Goal: Task Accomplishment & Management: Complete application form

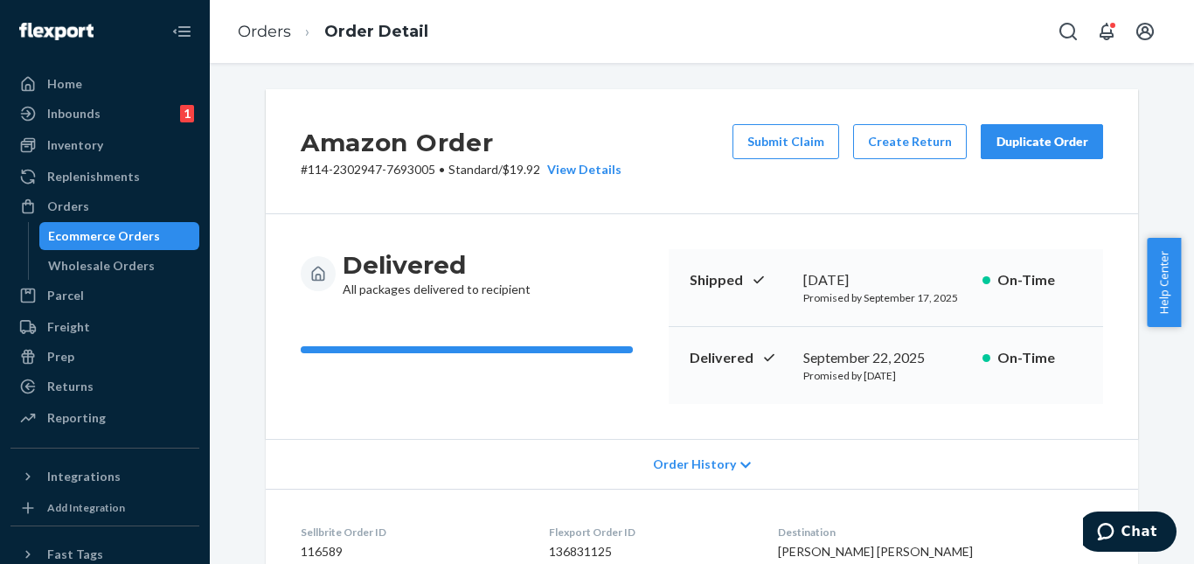
scroll to position [350, 0]
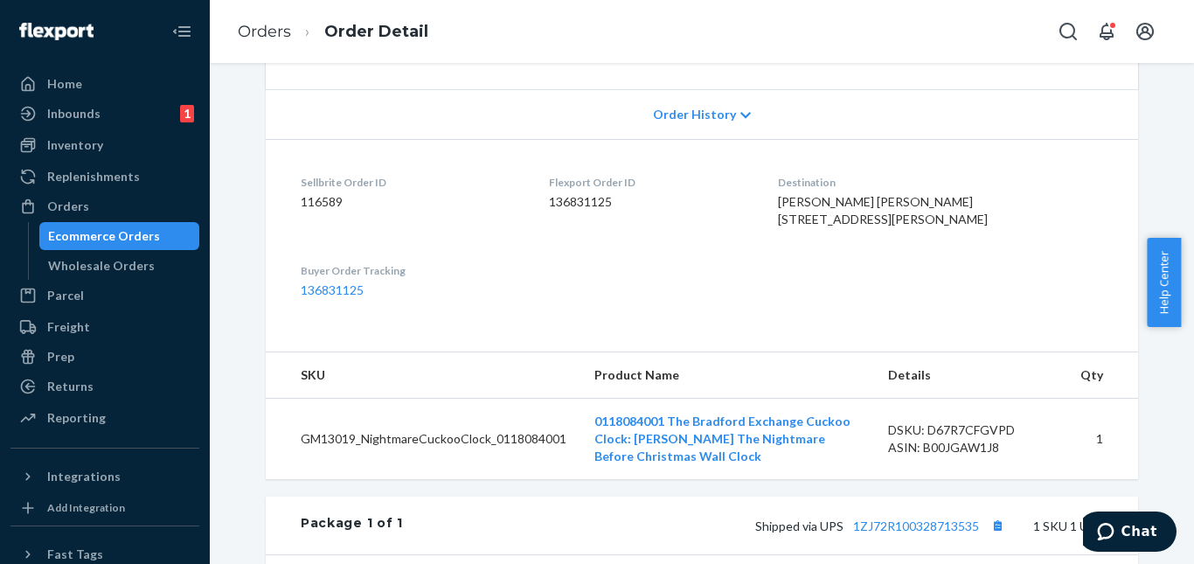
click at [128, 232] on div "Ecommerce Orders" at bounding box center [104, 235] width 112 height 17
click at [115, 208] on div "Orders" at bounding box center [104, 206] width 185 height 24
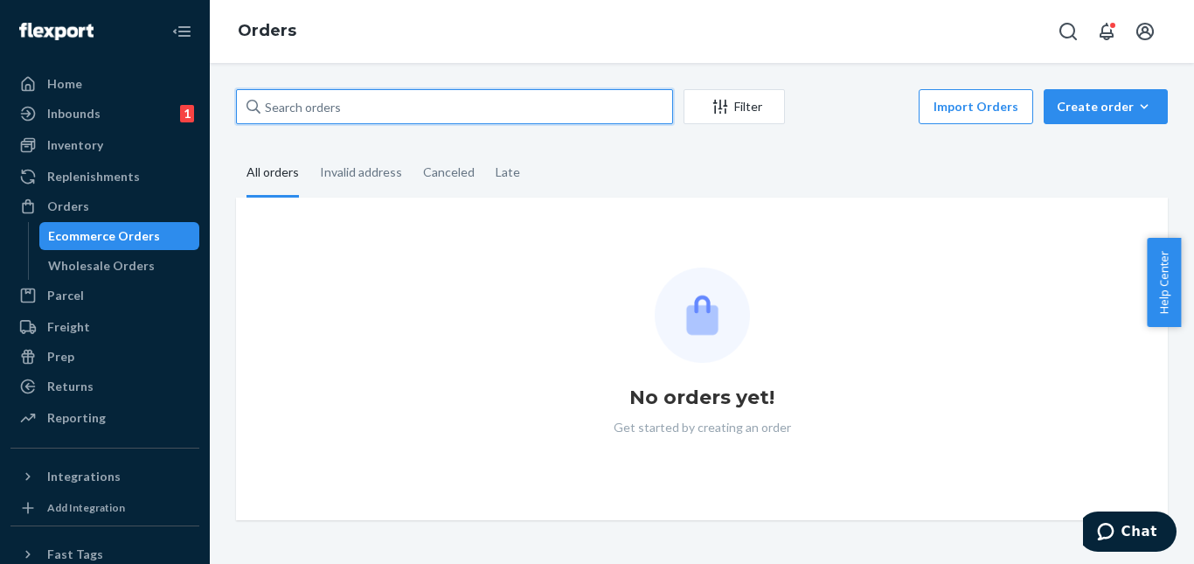
click at [379, 104] on input "text" at bounding box center [454, 106] width 437 height 35
paste input "114-3349438-4403458"
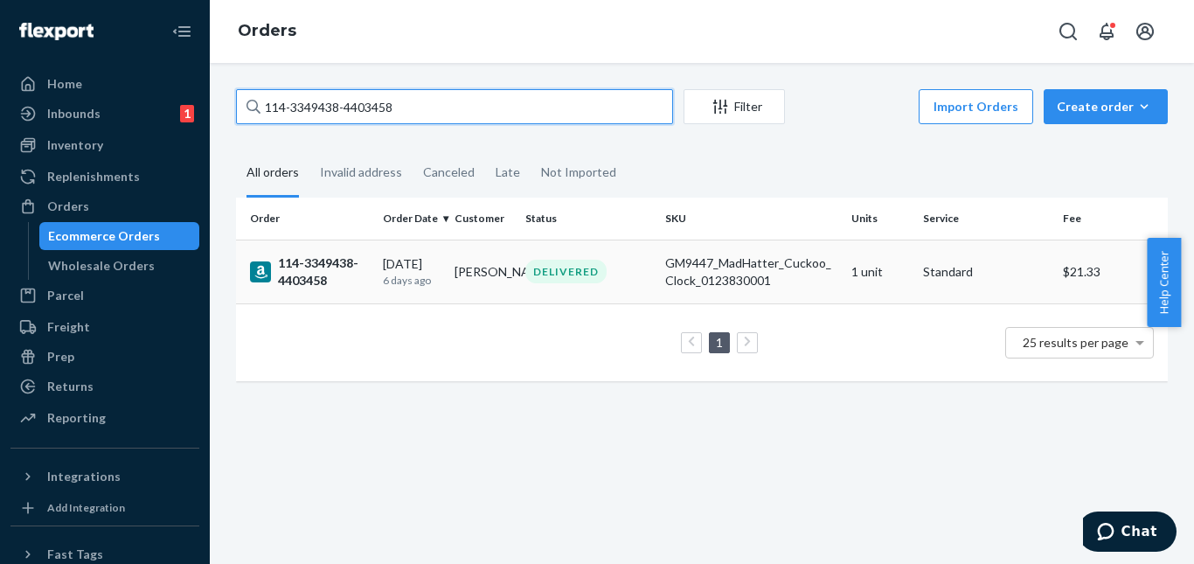
type input "114-3349438-4403458"
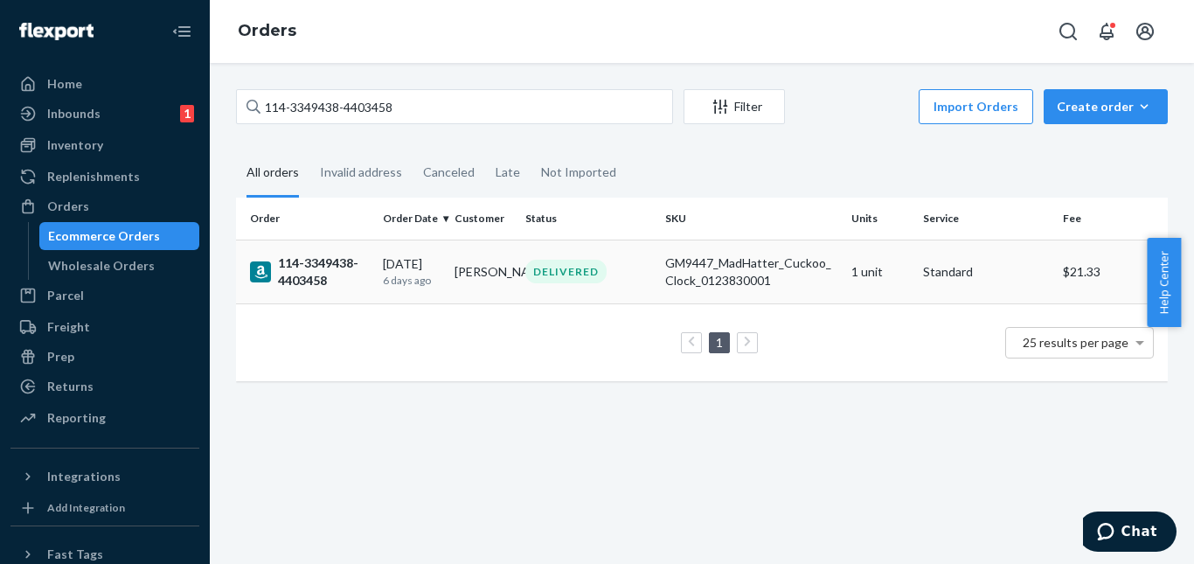
click at [502, 271] on td "[PERSON_NAME]" at bounding box center [483, 271] width 72 height 64
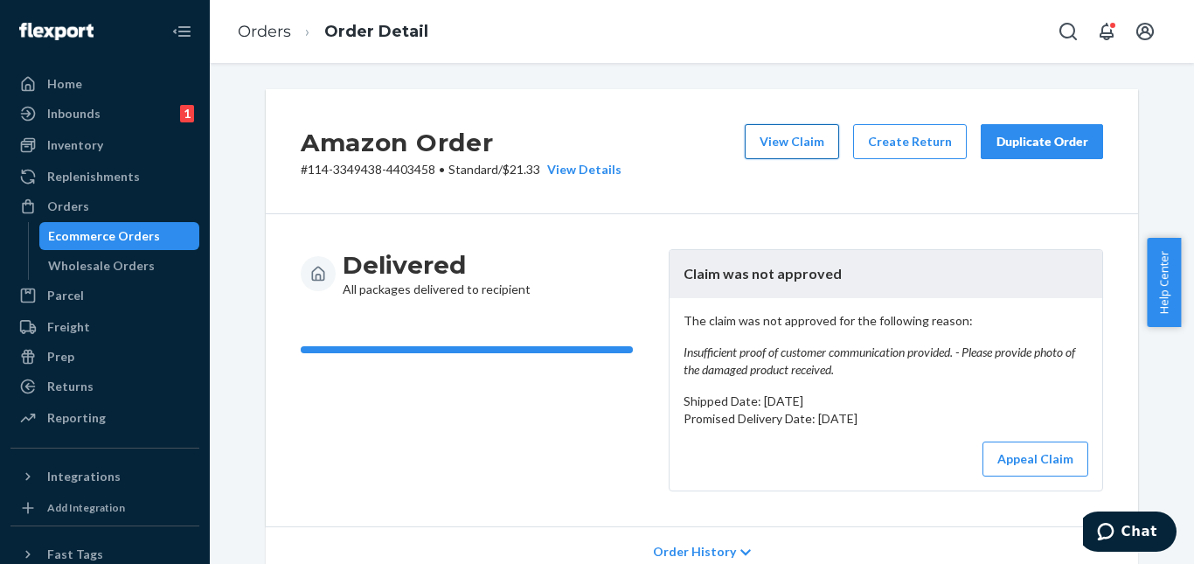
click at [819, 142] on button "View Claim" at bounding box center [792, 141] width 94 height 35
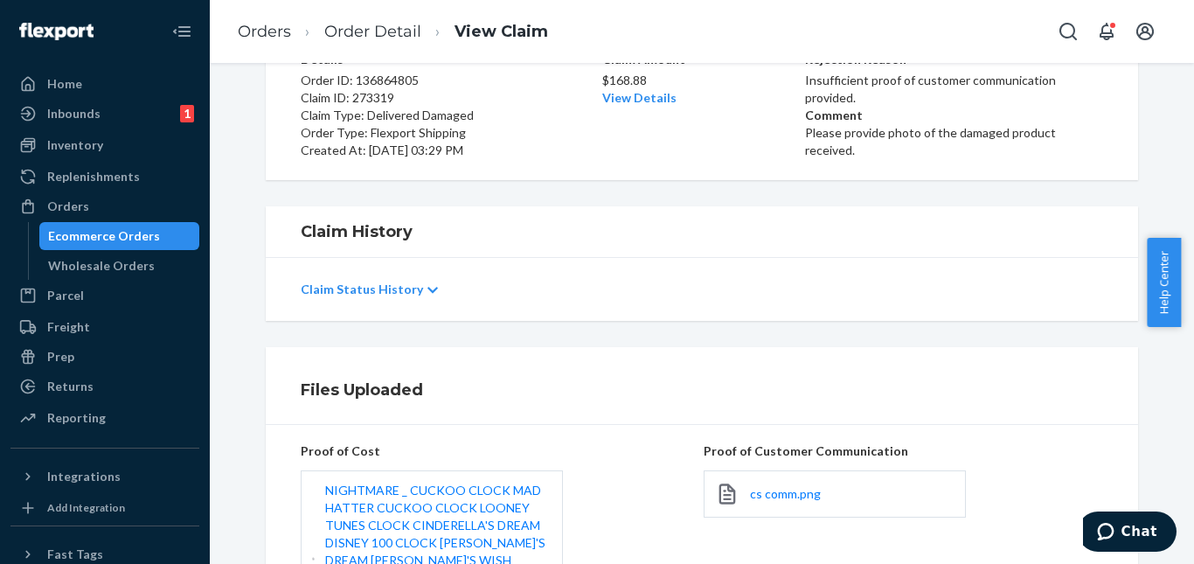
scroll to position [87, 0]
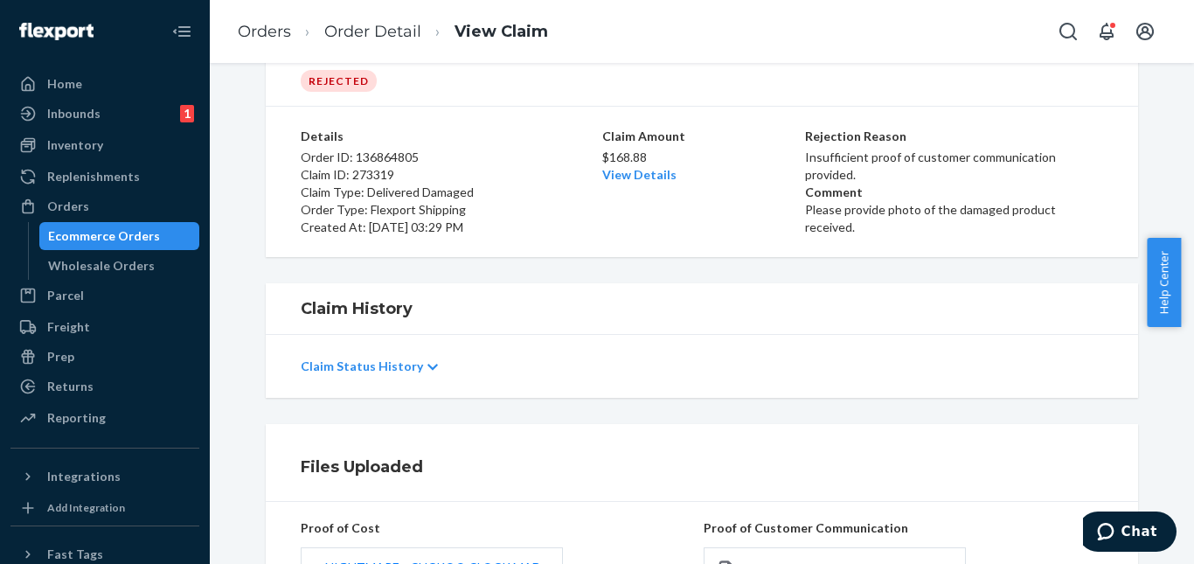
click at [1117, 221] on div "Details Order ID: 136864805 Claim ID: 273319 Claim Type: Delivered Damaged Orde…" at bounding box center [702, 182] width 872 height 150
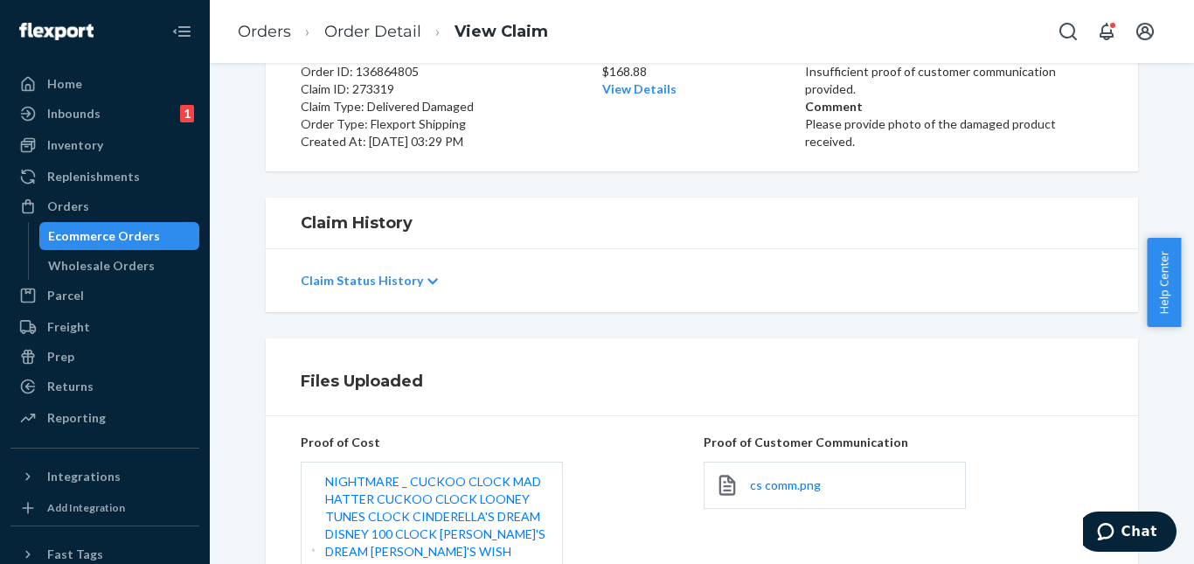
scroll to position [175, 0]
click at [427, 278] on icon at bounding box center [432, 280] width 10 height 12
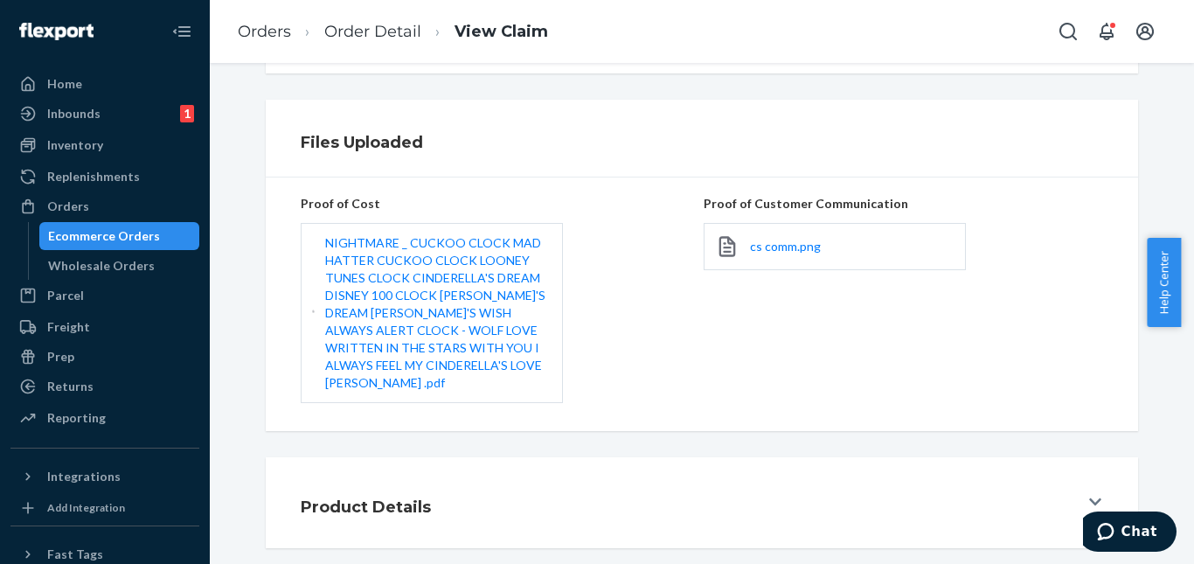
scroll to position [532, 0]
click at [562, 478] on div "Product Details" at bounding box center [690, 500] width 778 height 49
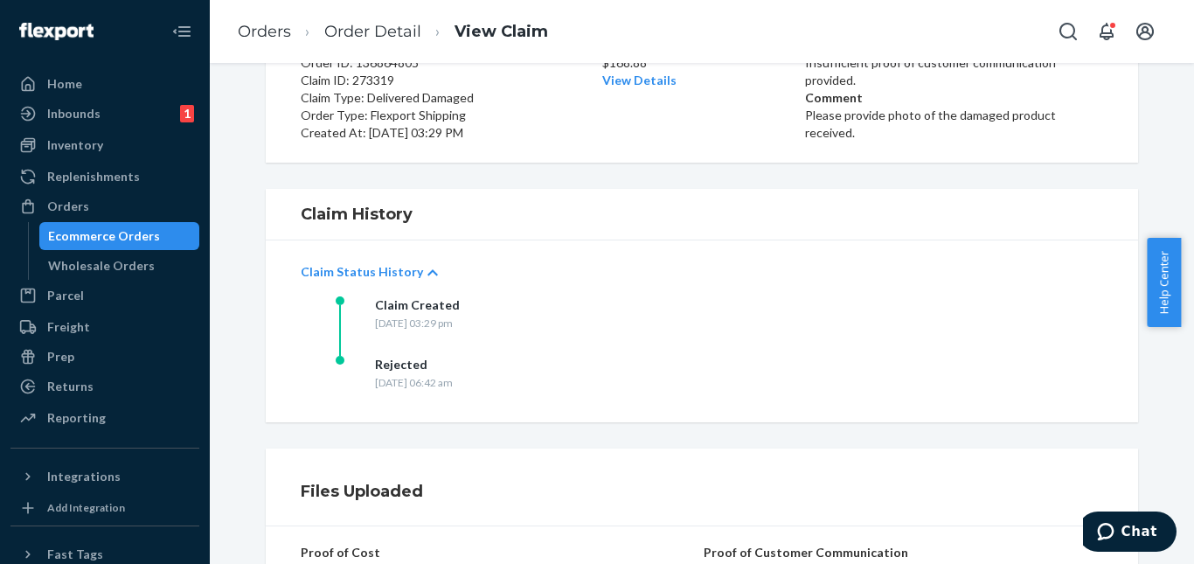
scroll to position [437, 0]
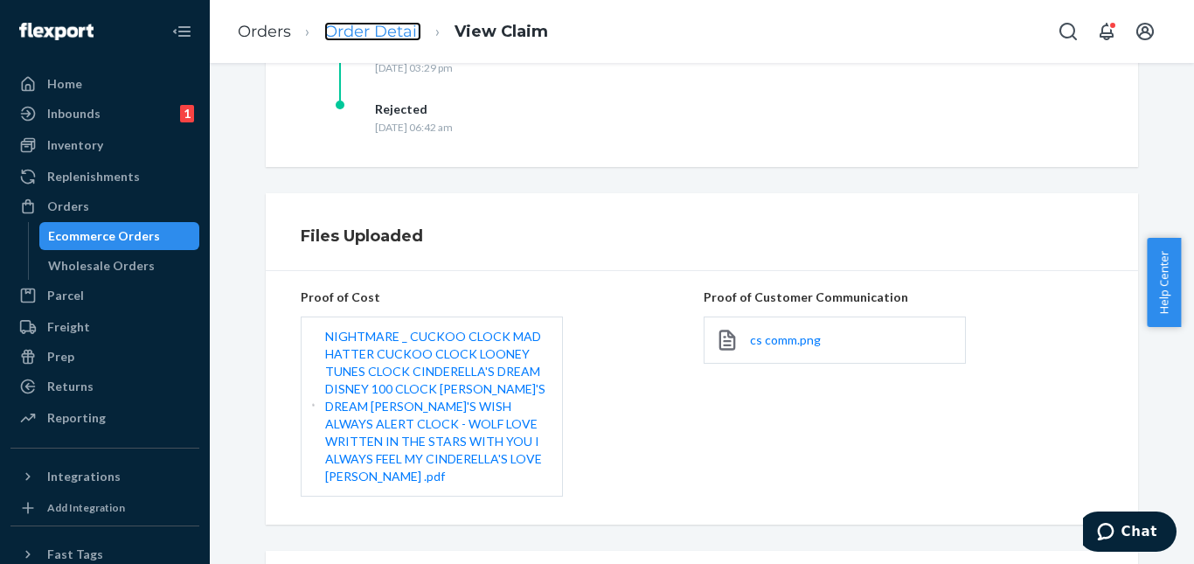
click at [413, 24] on link "Order Detail" at bounding box center [372, 31] width 97 height 19
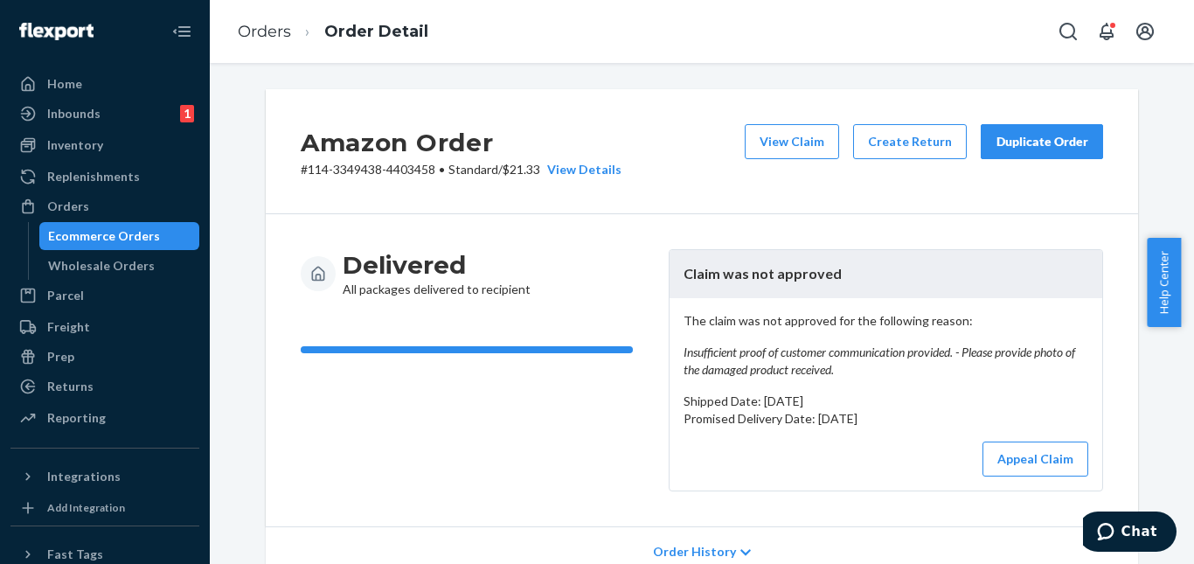
click at [1043, 216] on div "Delivered All packages delivered to recipient Claim was not approved The claim …" at bounding box center [702, 370] width 872 height 312
click at [128, 228] on div "Ecommerce Orders" at bounding box center [104, 235] width 112 height 17
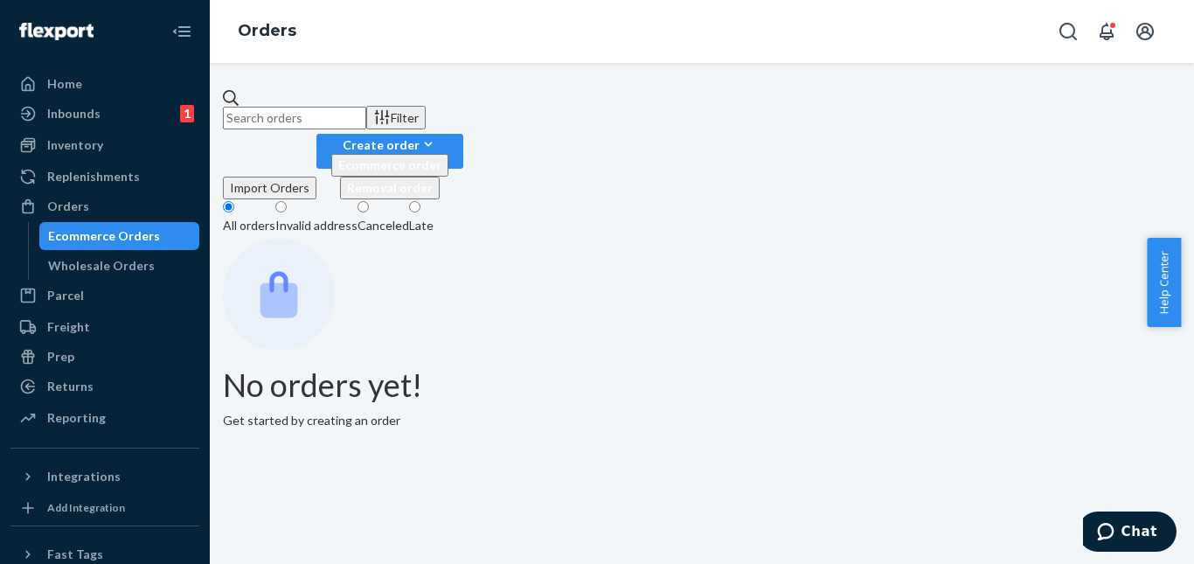
click at [334, 107] on input "text" at bounding box center [294, 118] width 143 height 23
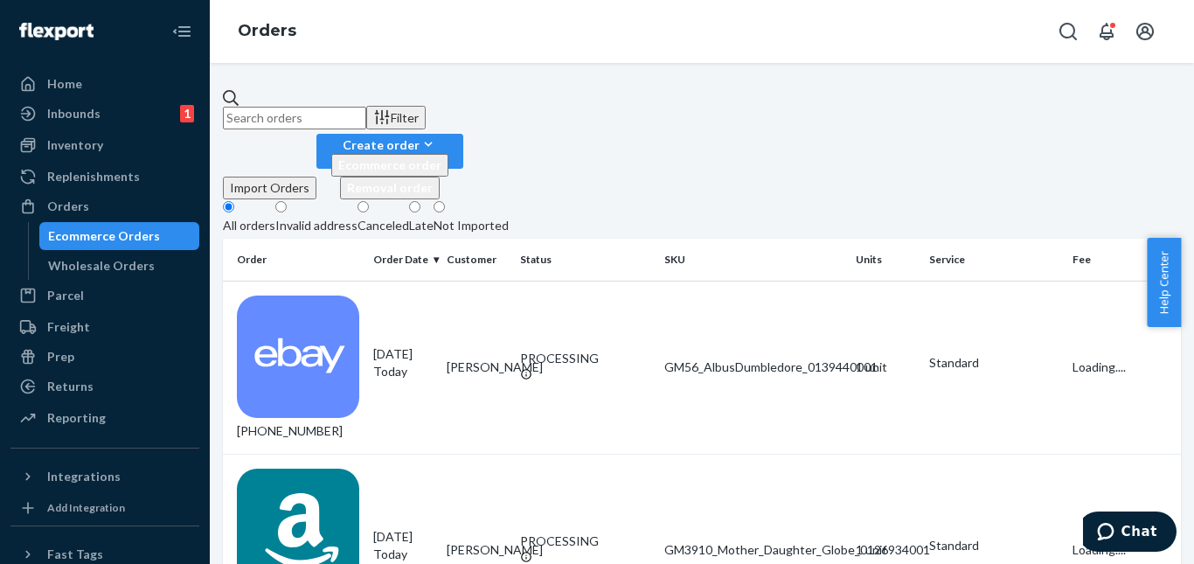
paste input "114-3349438-4403458"
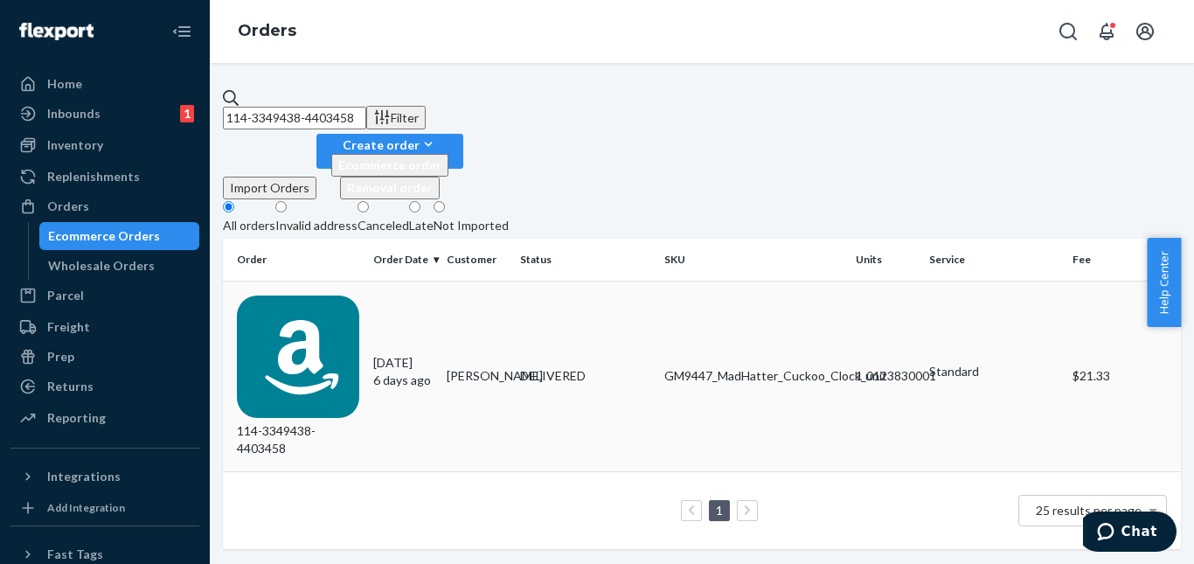
type input "114-3349438-4403458"
click at [509, 281] on td "[PERSON_NAME]" at bounding box center [476, 376] width 73 height 191
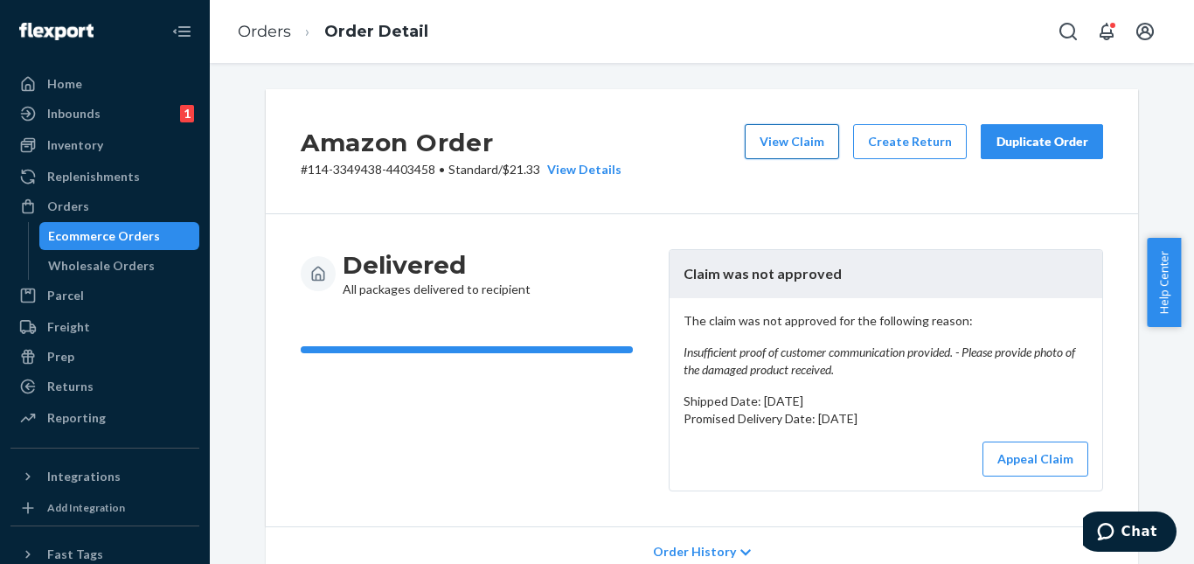
click at [781, 133] on button "View Claim" at bounding box center [792, 141] width 94 height 35
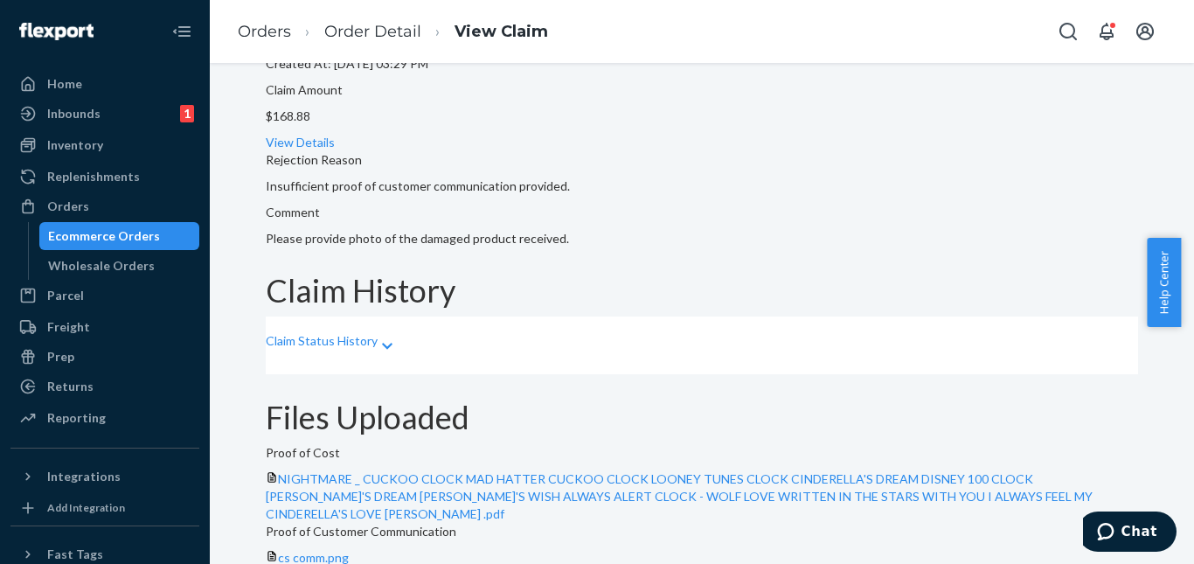
scroll to position [413, 0]
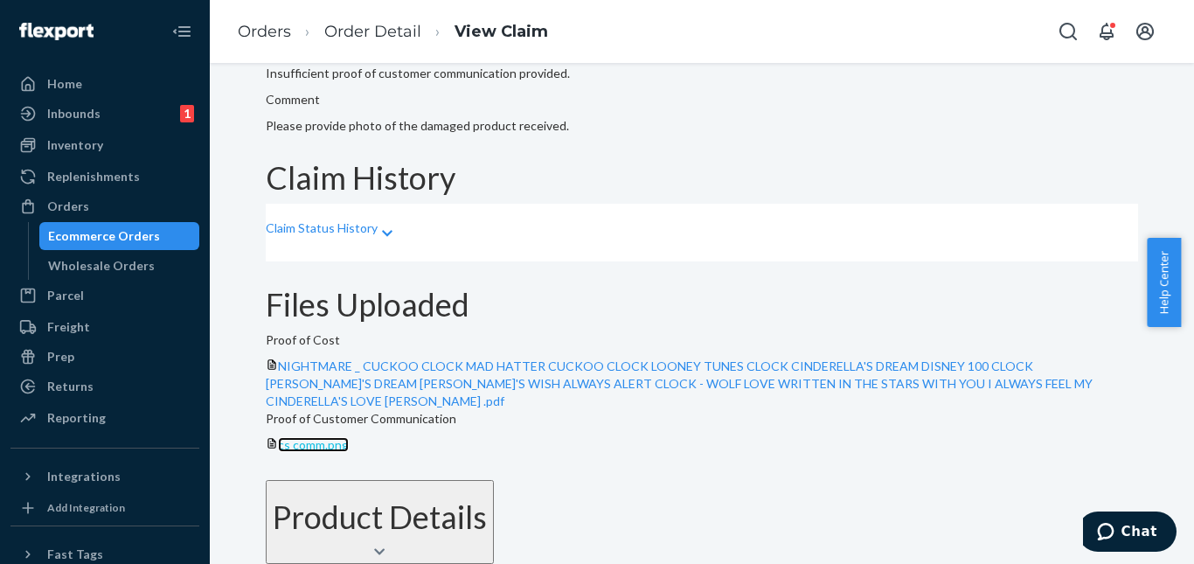
click at [349, 437] on span "cs comm.png" at bounding box center [313, 444] width 71 height 15
click at [1034, 287] on div "Files Uploaded" at bounding box center [702, 304] width 872 height 35
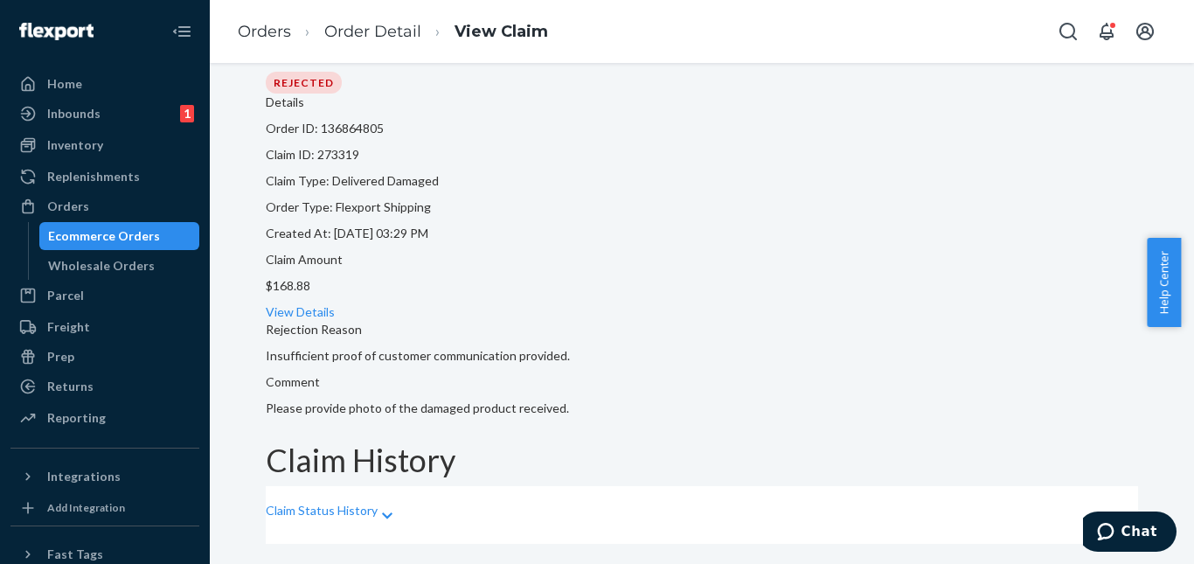
scroll to position [0, 0]
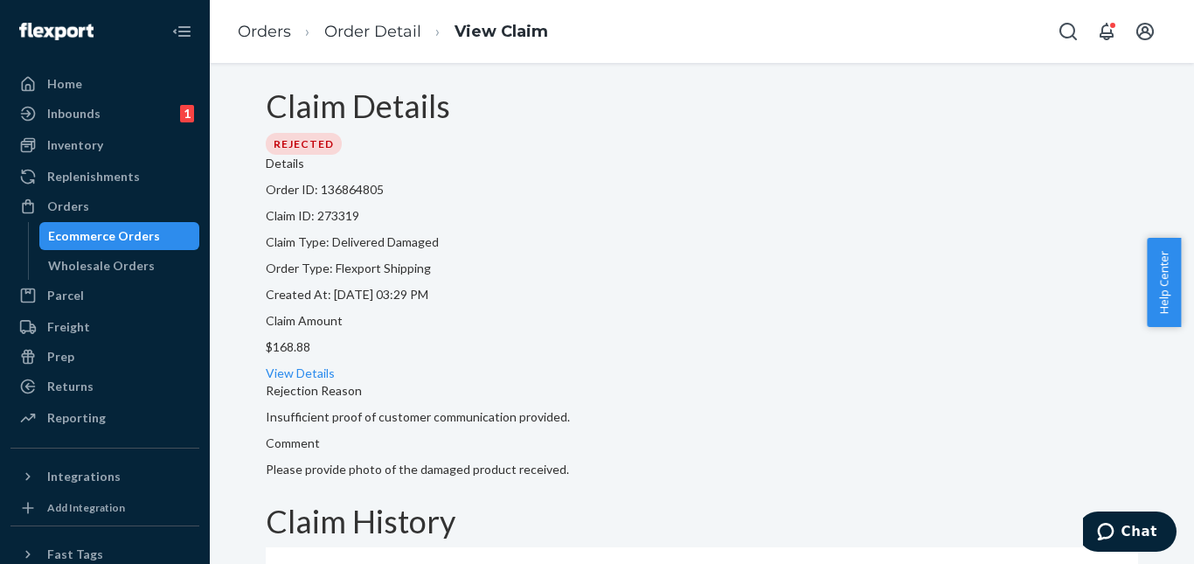
click at [384, 43] on li "Order Detail" at bounding box center [356, 32] width 130 height 24
click at [384, 36] on link "Order Detail" at bounding box center [372, 31] width 97 height 19
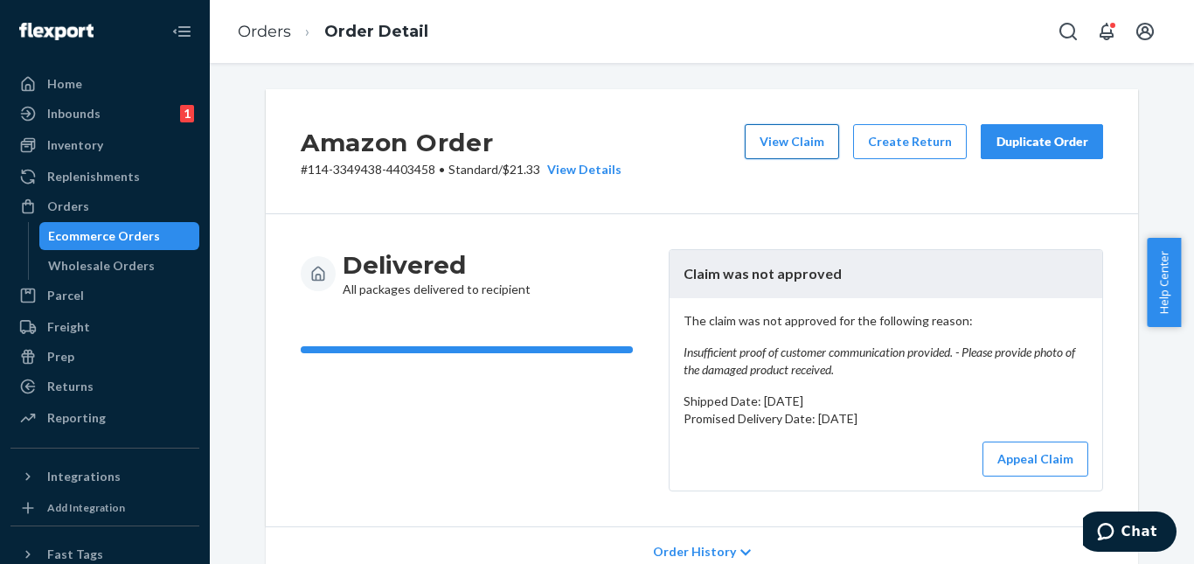
click at [799, 133] on button "View Claim" at bounding box center [792, 141] width 94 height 35
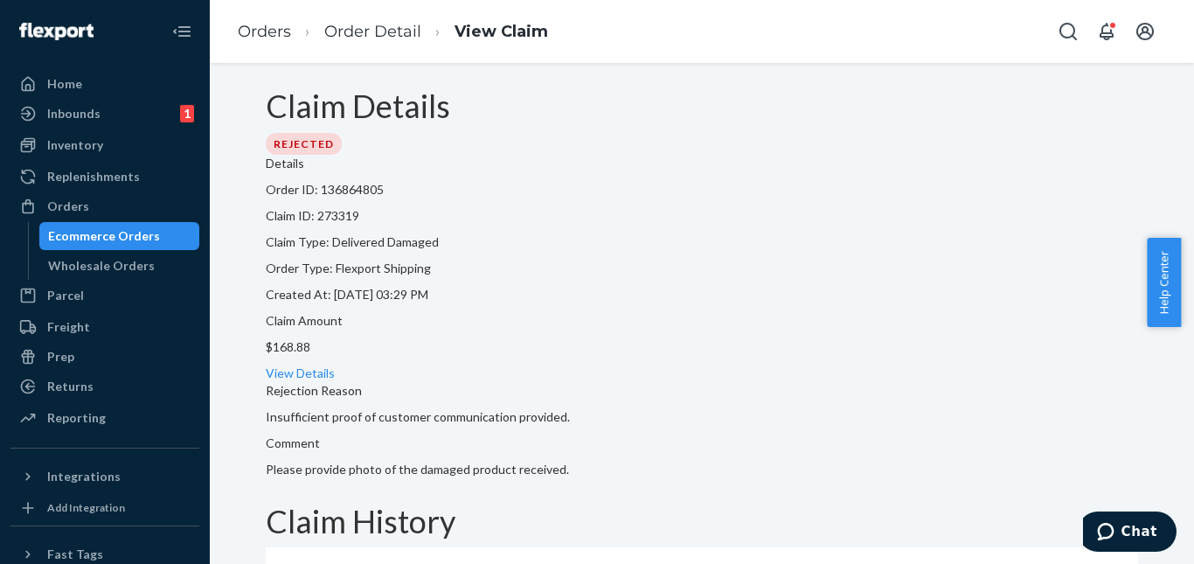
scroll to position [413, 0]
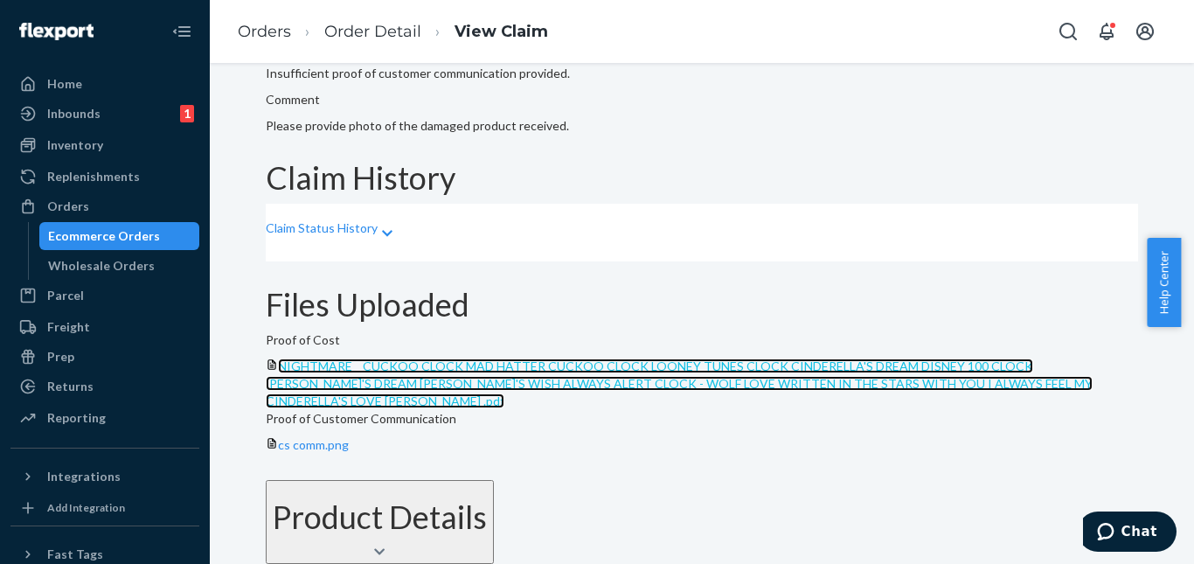
click at [496, 358] on span "NIGHTMARE _ CUCKOO CLOCK MAD HATTER CUCKOO CLOCK LOONEY TUNES CLOCK CINDERELLA'…" at bounding box center [679, 383] width 827 height 50
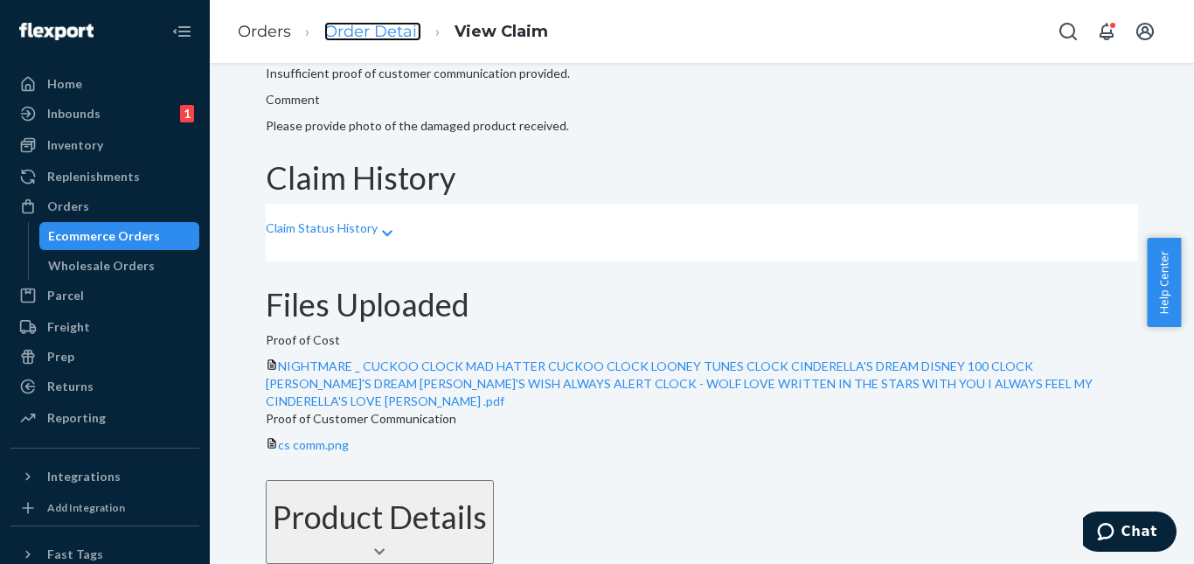
click at [396, 27] on link "Order Detail" at bounding box center [372, 31] width 97 height 19
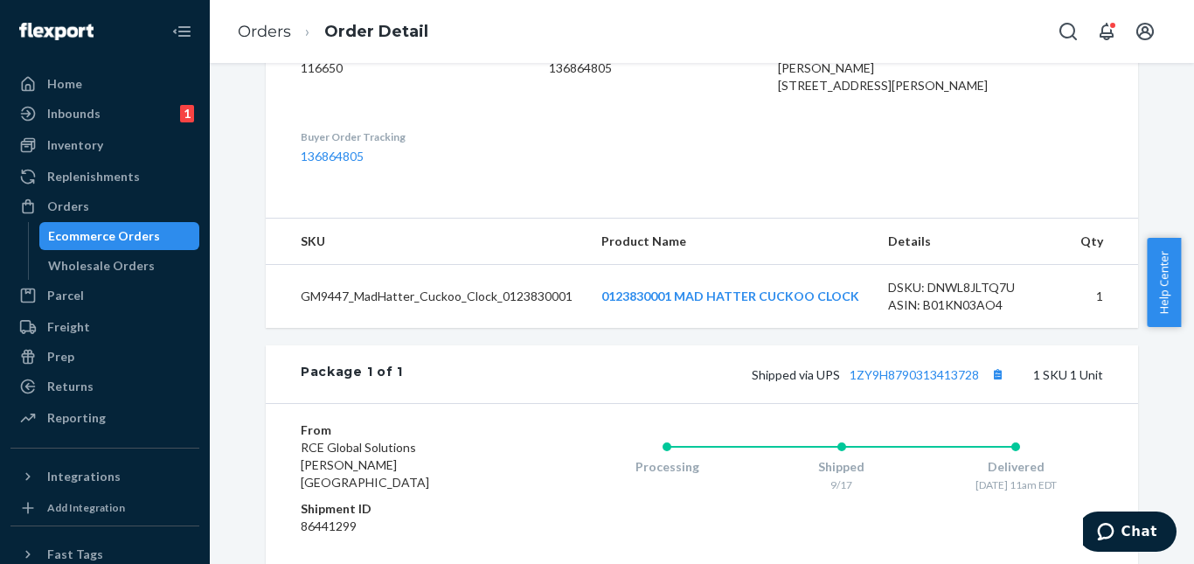
scroll to position [781, 0]
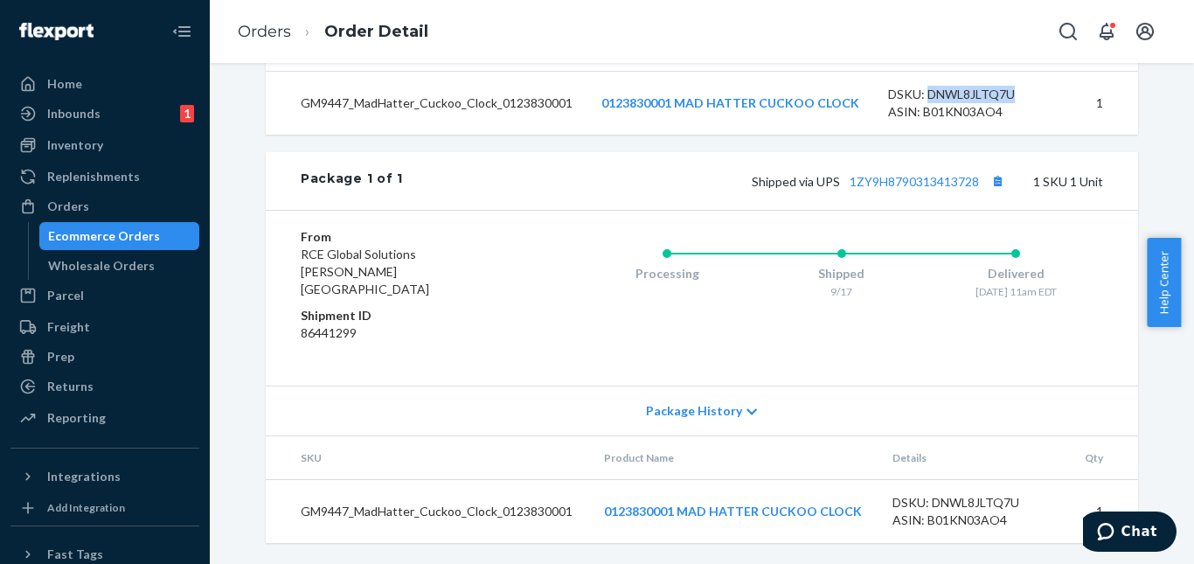
drag, startPoint x: 925, startPoint y: 114, endPoint x: 1015, endPoint y: 115, distance: 90.0
click at [1015, 103] on div "DSKU: DNWL8JLTQ7U" at bounding box center [970, 94] width 164 height 17
copy div "DNWL8JLTQ7U"
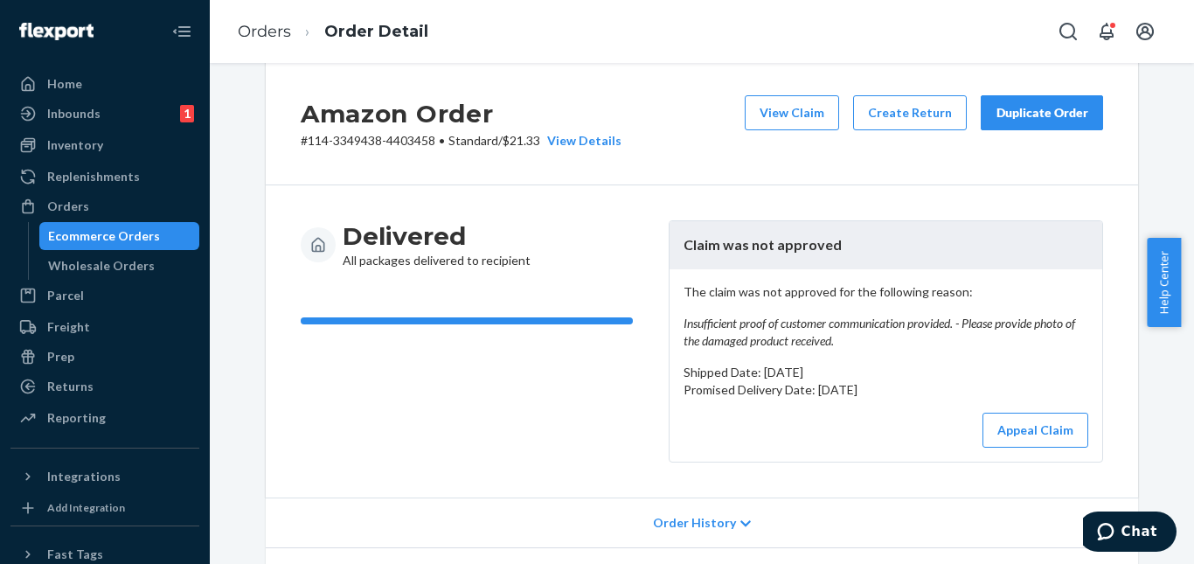
scroll to position [0, 0]
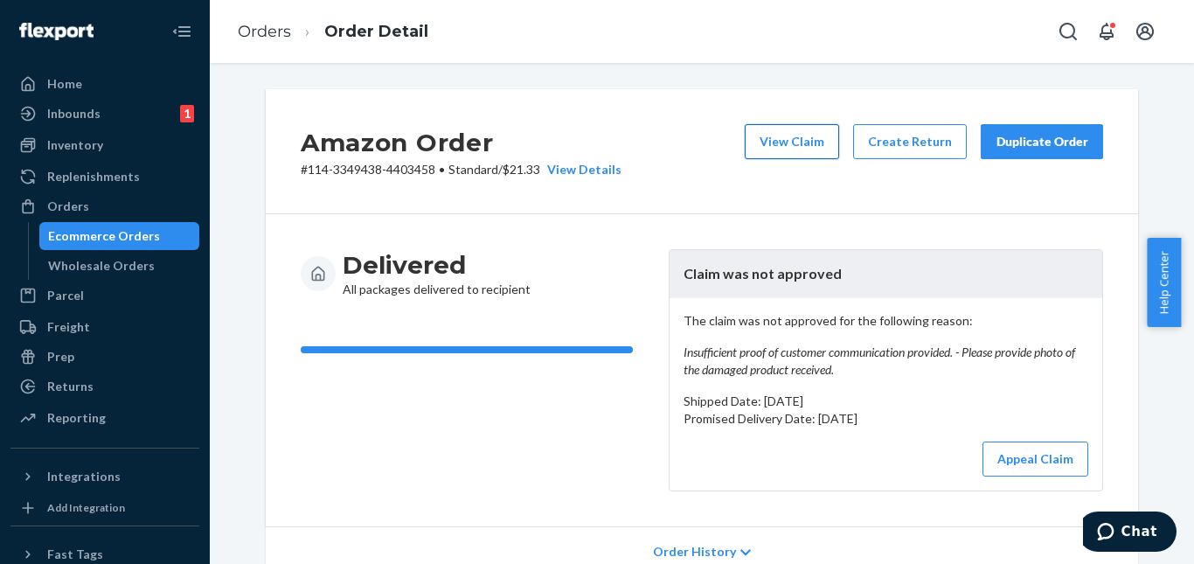
click at [806, 150] on button "View Claim" at bounding box center [792, 141] width 94 height 35
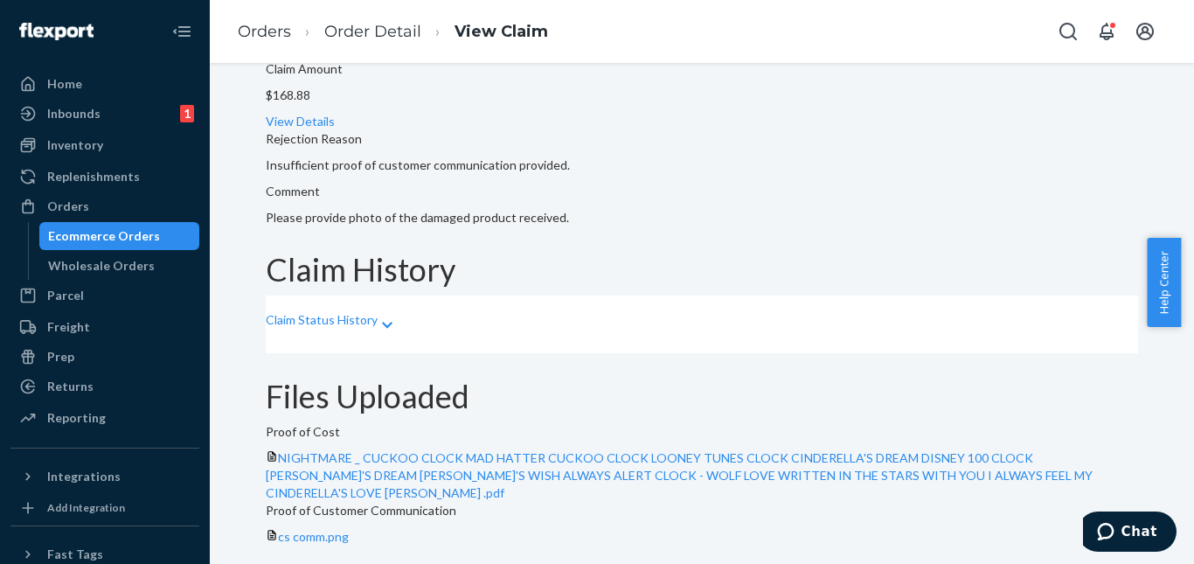
scroll to position [326, 0]
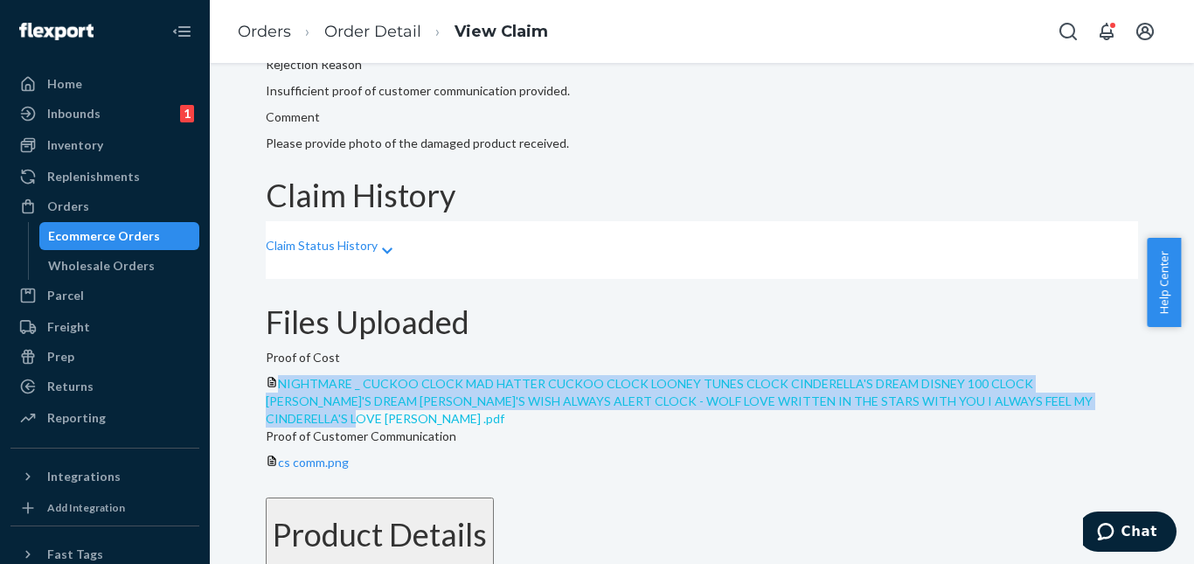
drag, startPoint x: 317, startPoint y: 316, endPoint x: 472, endPoint y: 454, distance: 207.3
click at [472, 427] on div "NIGHTMARE _ CUCKOO CLOCK MAD HATTER CUCKOO CLOCK LOONEY TUNES CLOCK CINDERELLA'…" at bounding box center [702, 401] width 872 height 52
copy span "NIGHTMARE _ CUCKOO CLOCK MAD HATTER CUCKOO CLOCK LOONEY TUNES CLOCK CINDERELLA'…"
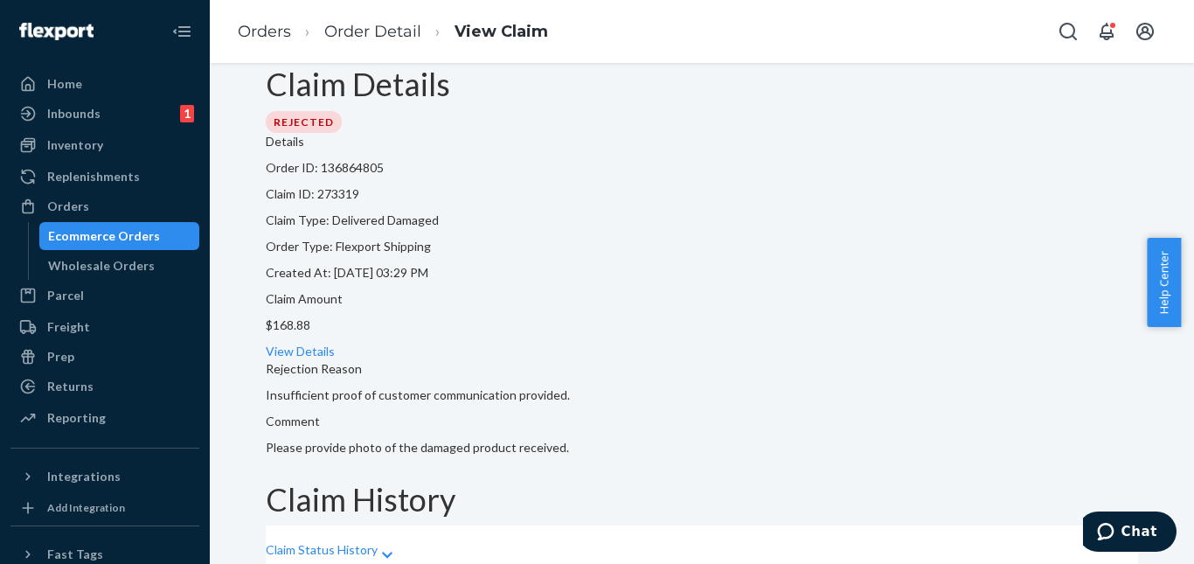
scroll to position [0, 0]
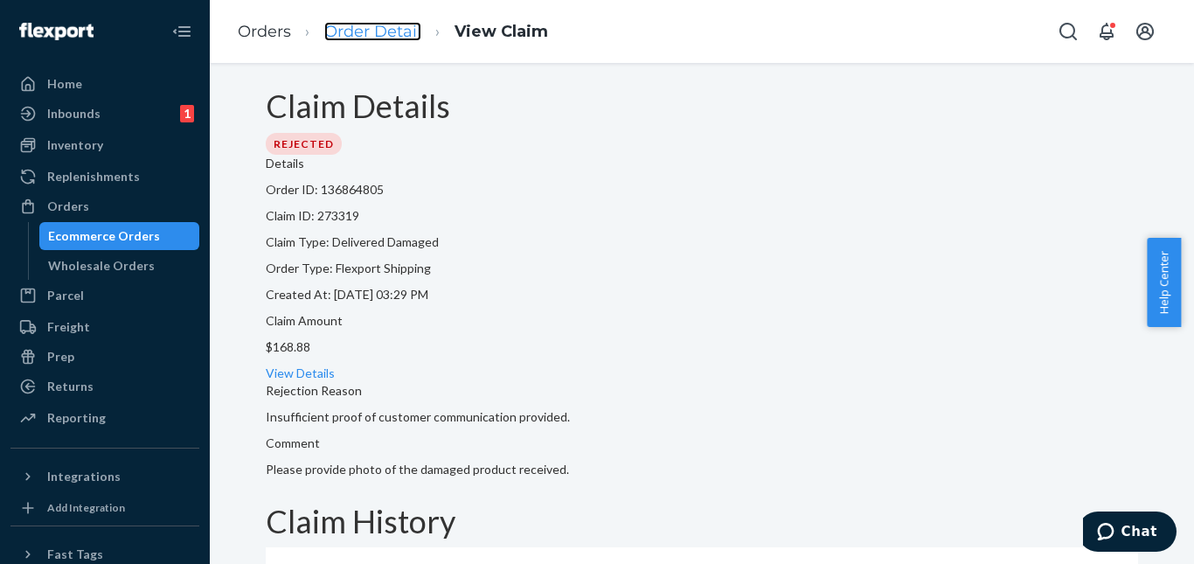
click at [366, 30] on link "Order Detail" at bounding box center [372, 31] width 97 height 19
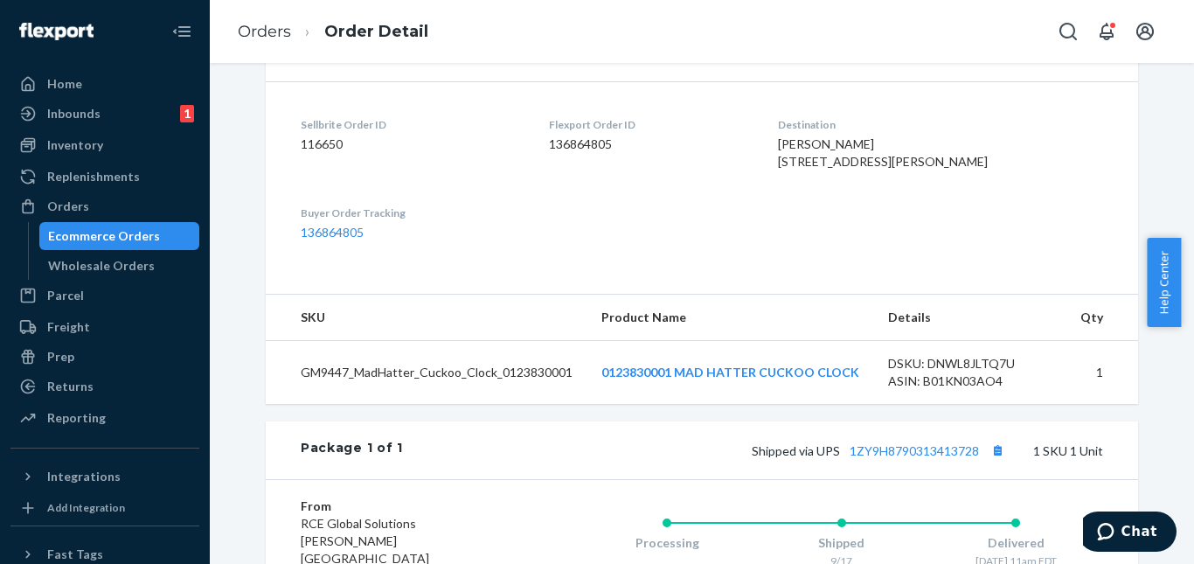
scroll to position [612, 0]
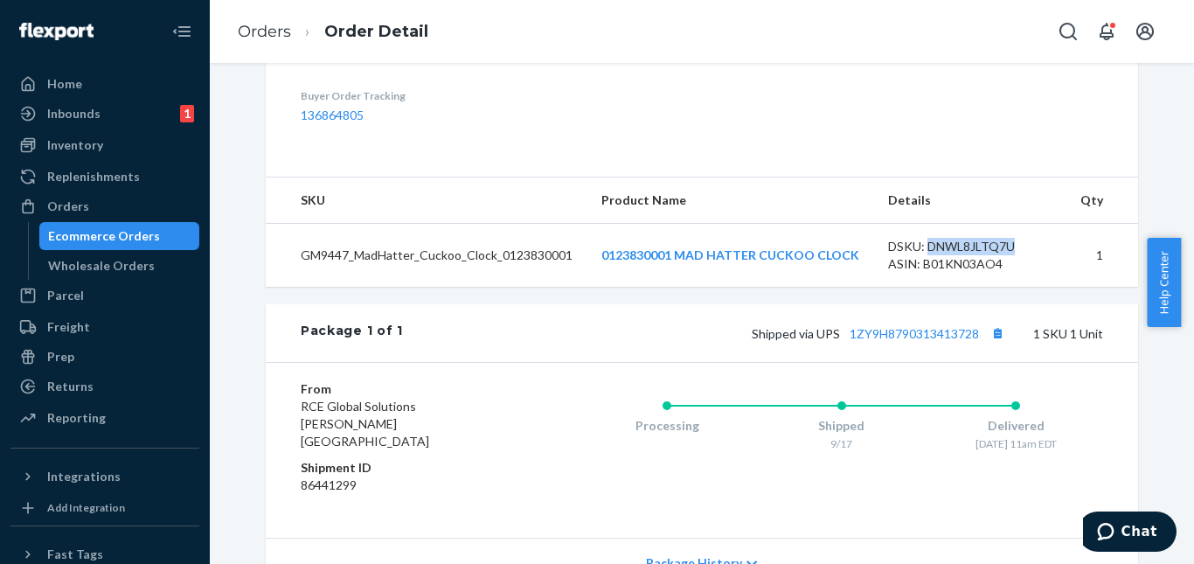
drag, startPoint x: 919, startPoint y: 280, endPoint x: 1015, endPoint y: 280, distance: 95.3
click at [1015, 255] on div "DSKU: DNWL8JLTQ7U" at bounding box center [970, 246] width 164 height 17
copy div "DNWL8JLTQ7U"
click at [900, 159] on dl "Sellbrite Order ID 116650 Flexport Order ID 136864805 Destination [PERSON_NAME]…" at bounding box center [702, 61] width 872 height 195
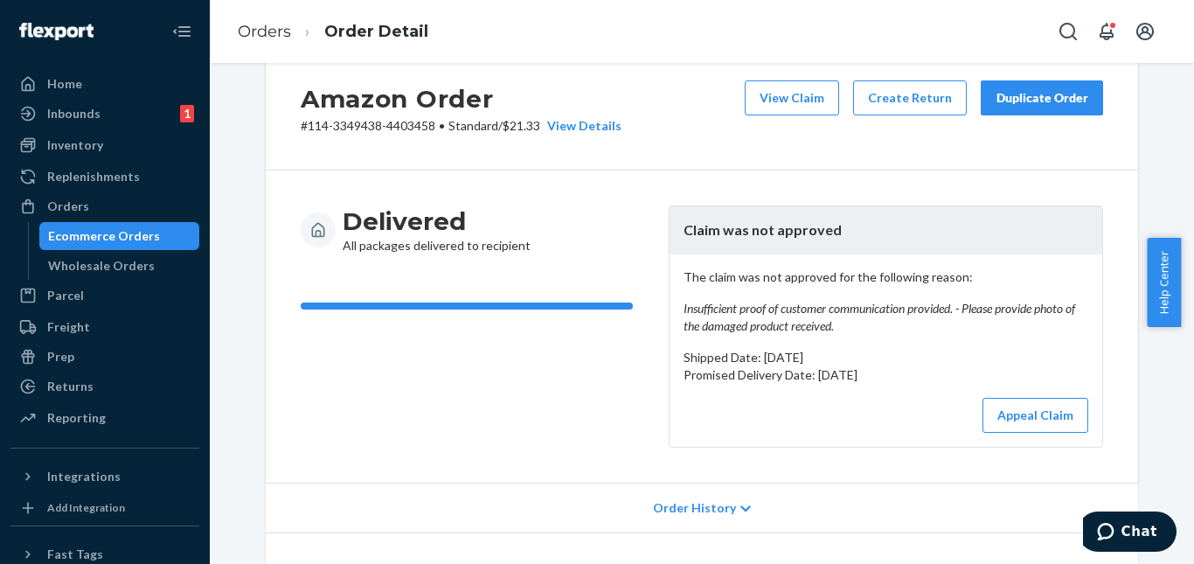
scroll to position [0, 0]
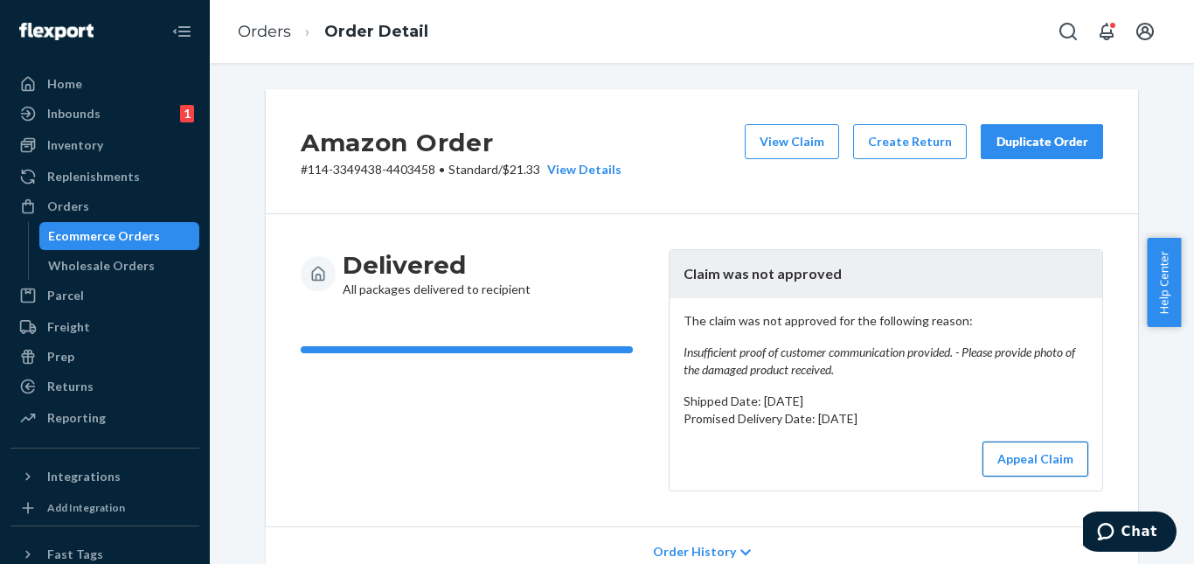
click at [1033, 458] on button "Appeal Claim" at bounding box center [1035, 458] width 106 height 35
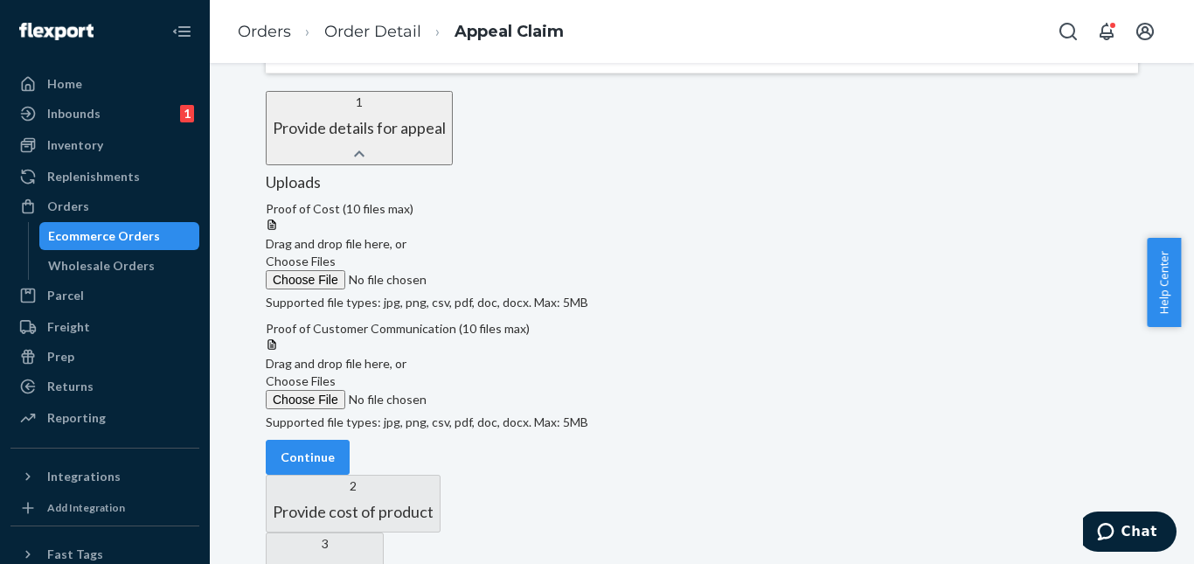
scroll to position [516, 0]
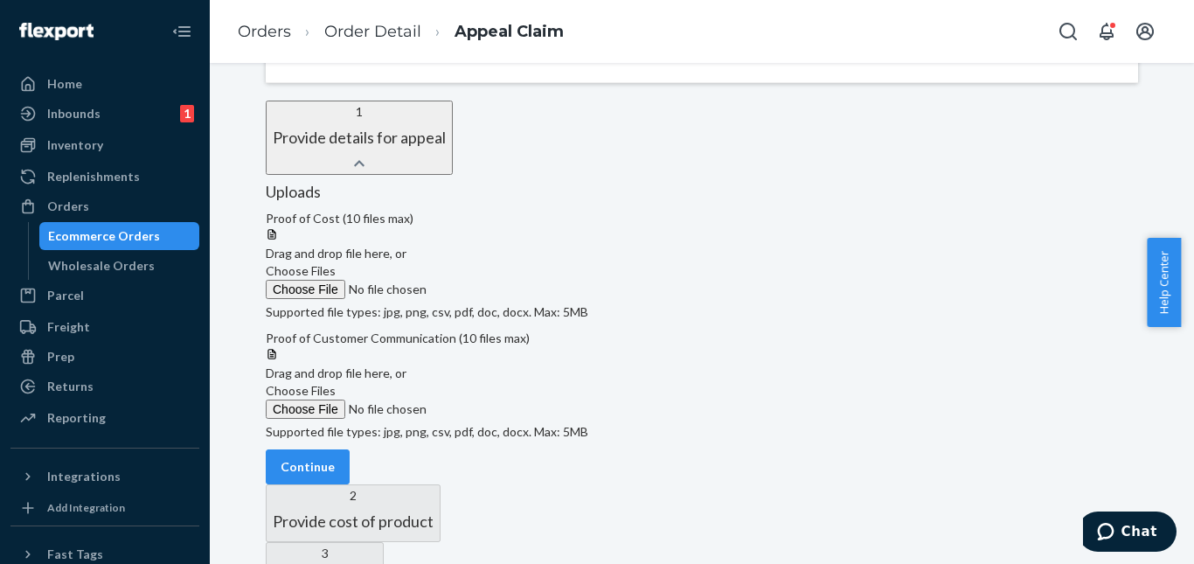
click at [336, 278] on span "Choose Files" at bounding box center [301, 270] width 70 height 15
click at [503, 299] on input "Choose Files" at bounding box center [385, 289] width 238 height 19
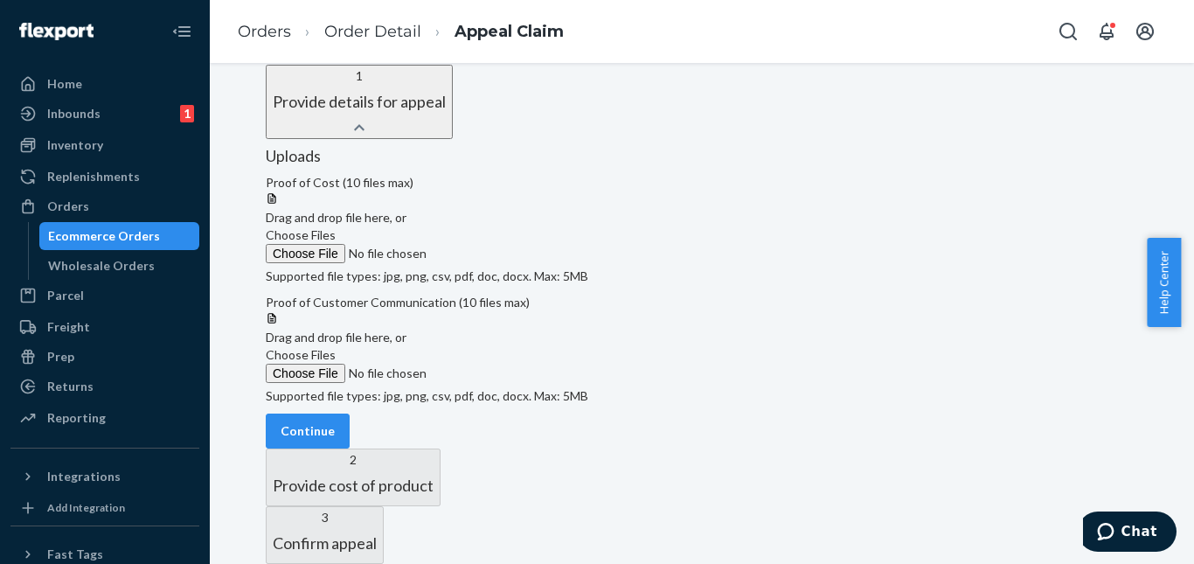
scroll to position [603, 0]
click at [497, 191] on div at bounding box center [702, 191] width 872 height 0
click at [503, 227] on label "Choose Files" at bounding box center [385, 244] width 238 height 37
click at [503, 244] on input "Choose Files" at bounding box center [385, 253] width 238 height 19
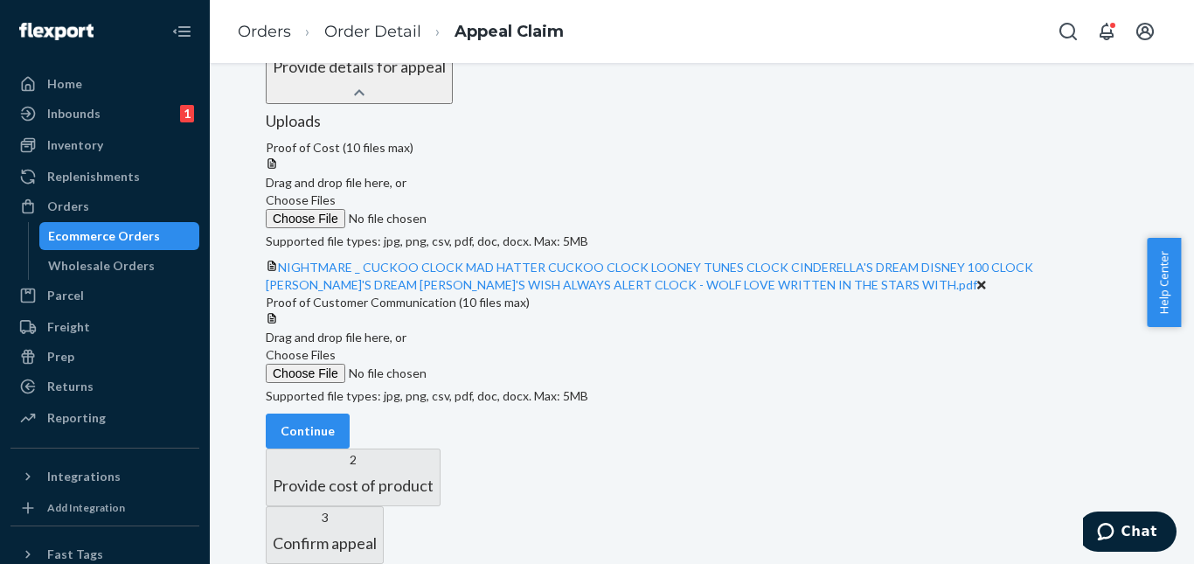
scroll to position [865, 0]
click at [336, 347] on span "Choose Files" at bounding box center [301, 354] width 70 height 15
click at [479, 364] on input "Choose Files" at bounding box center [385, 373] width 238 height 19
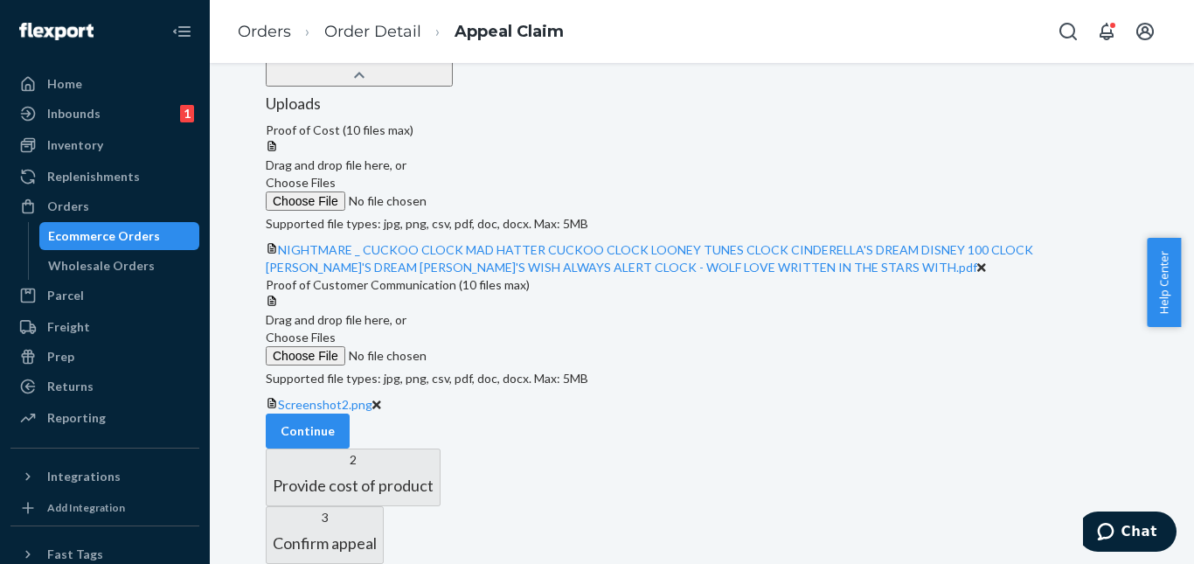
click at [445, 294] on div at bounding box center [702, 294] width 872 height 0
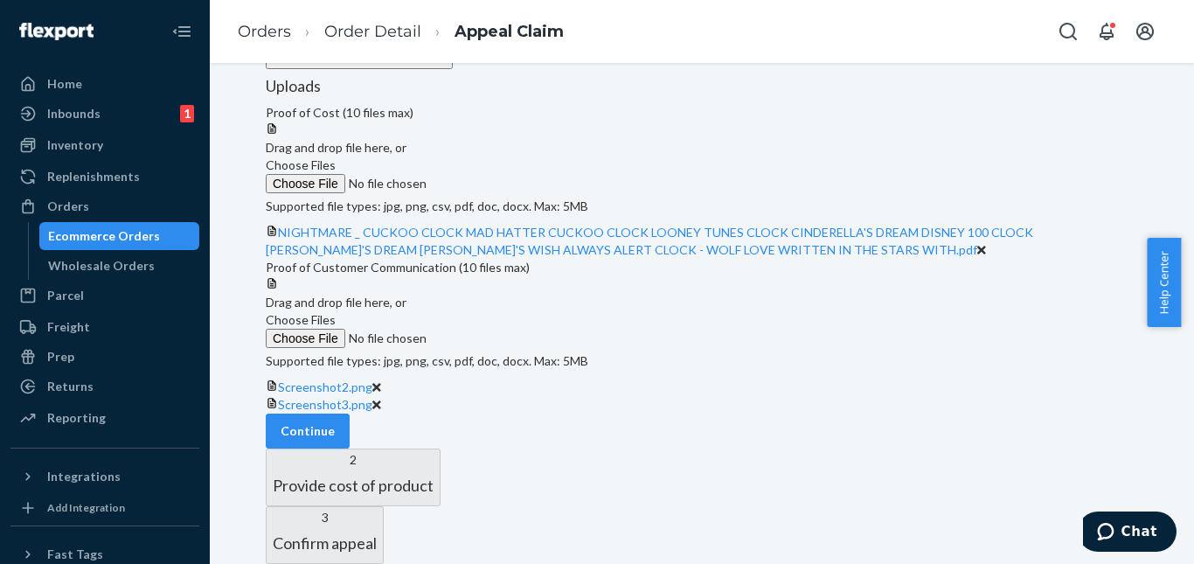
click at [336, 327] on span "Choose Files" at bounding box center [301, 319] width 70 height 15
click at [503, 329] on input "Choose Files" at bounding box center [385, 338] width 238 height 19
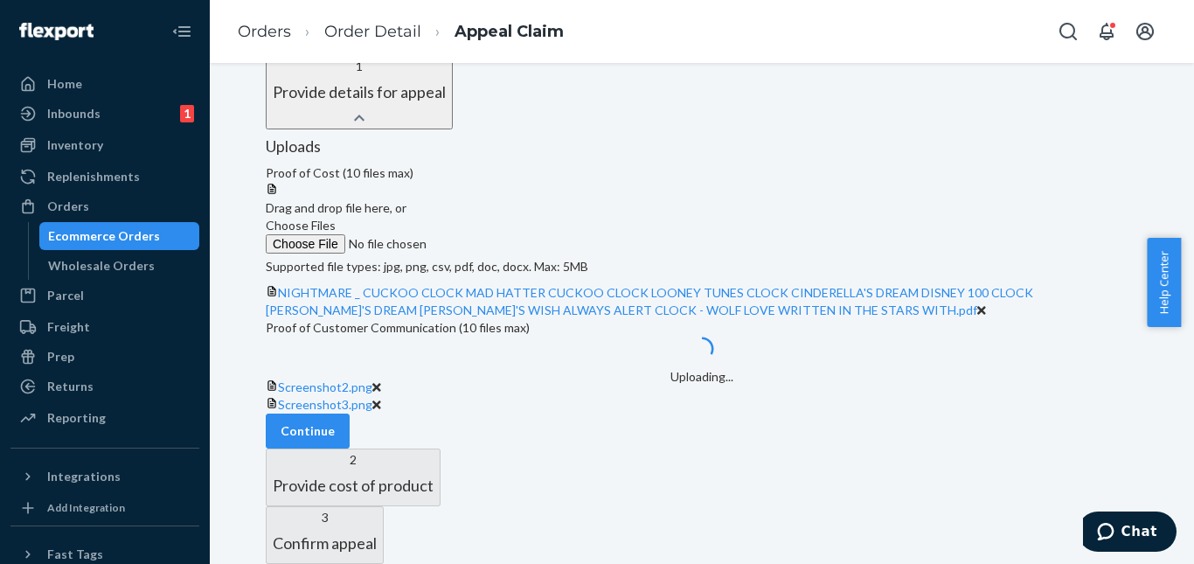
scroll to position [1040, 0]
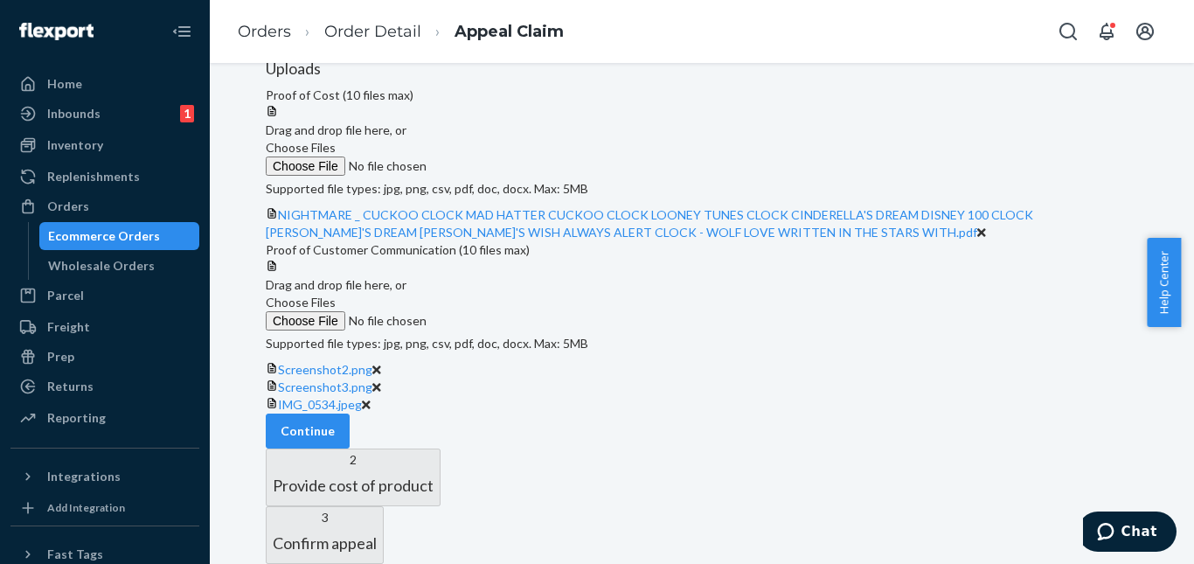
click at [503, 294] on label "Choose Files" at bounding box center [385, 312] width 238 height 37
click at [503, 311] on input "Choose Files" at bounding box center [385, 320] width 238 height 19
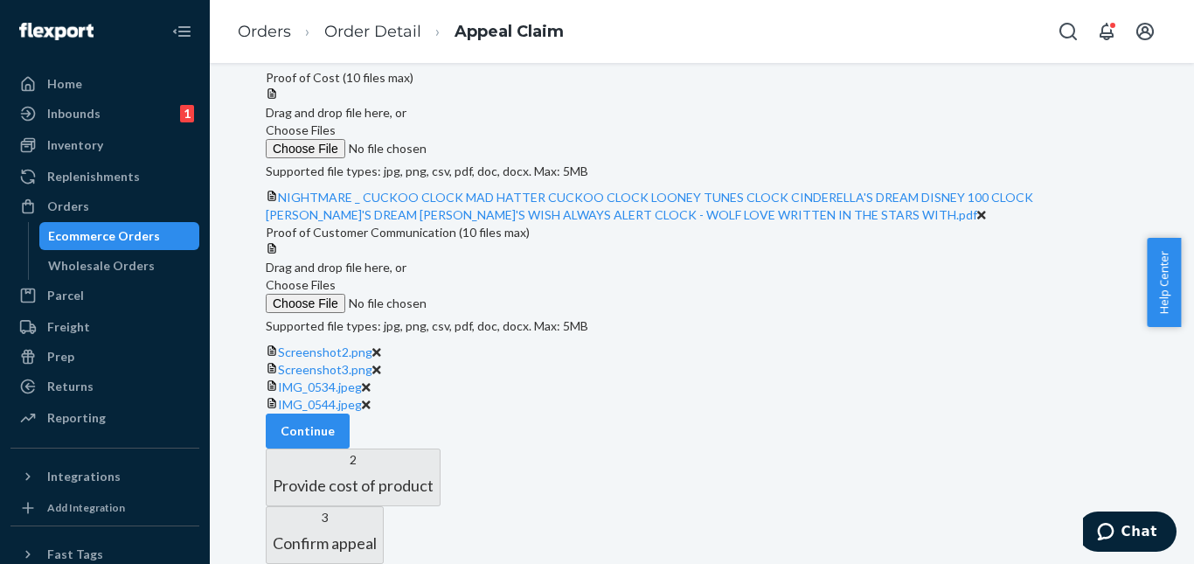
click at [336, 277] on span "Choose Files" at bounding box center [301, 284] width 70 height 15
click at [498, 294] on input "Choose Files" at bounding box center [385, 303] width 238 height 19
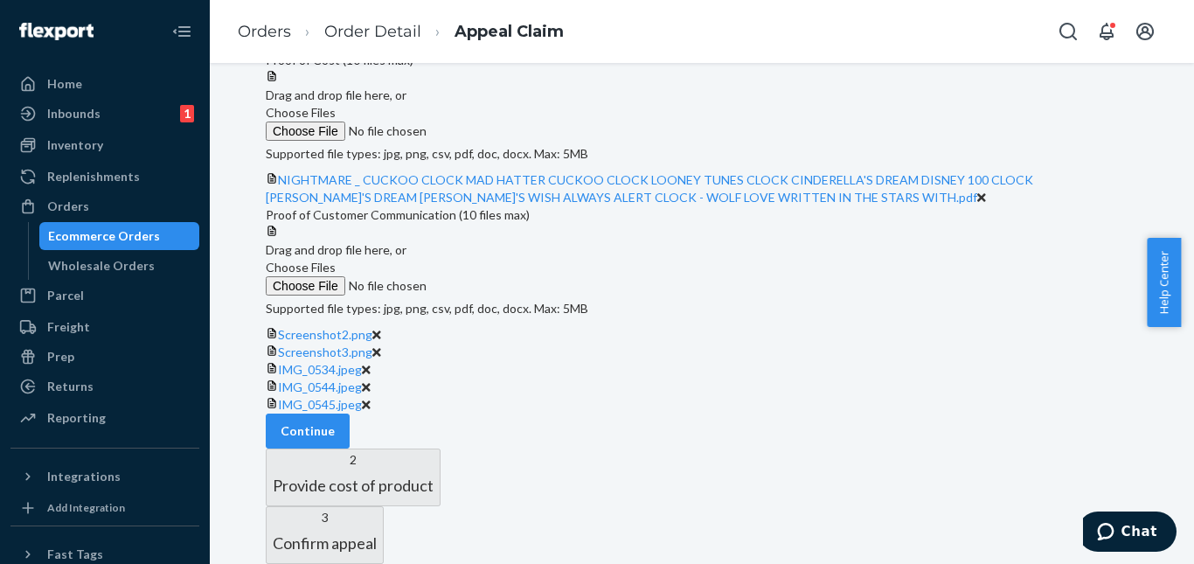
click at [503, 259] on label "Choose Files" at bounding box center [385, 277] width 238 height 37
click at [503, 276] on input "Choose Files" at bounding box center [385, 285] width 238 height 19
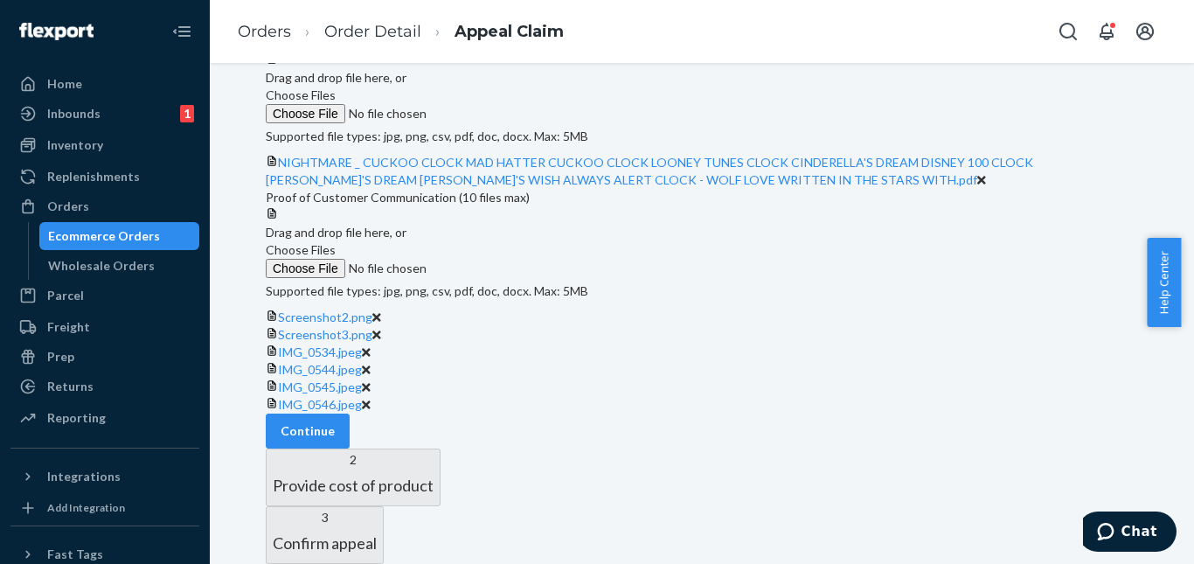
scroll to position [1248, 0]
click at [1074, 257] on div "Uploads Proof of Cost (10 files max) Drag and drop file here, or Choose Files S…" at bounding box center [702, 228] width 872 height 440
click at [350, 448] on button "Continue" at bounding box center [308, 430] width 84 height 35
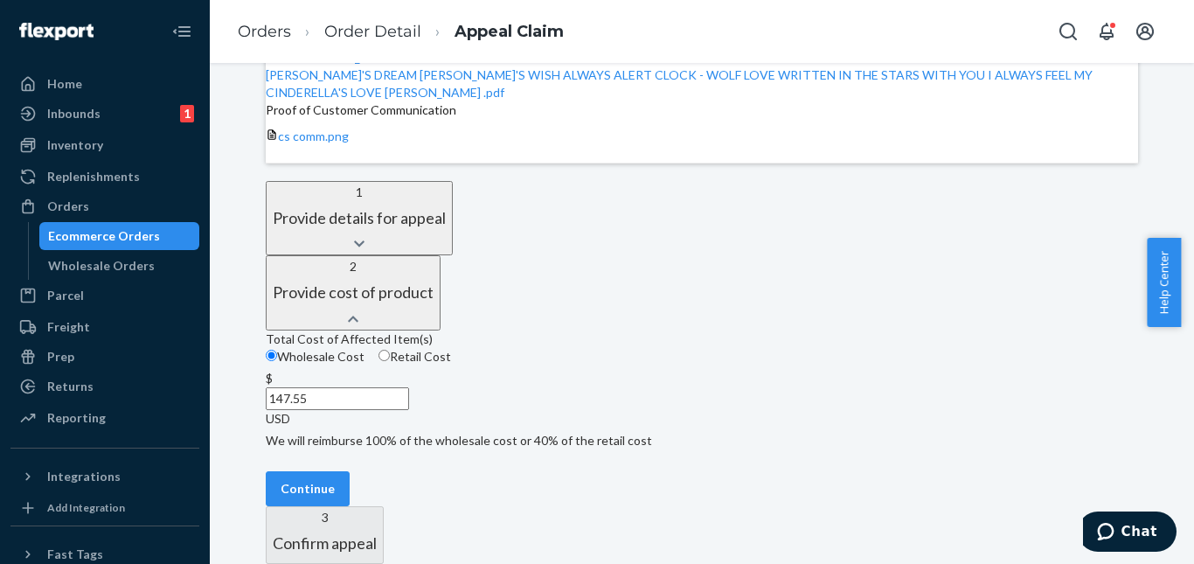
scroll to position [455, 0]
click at [350, 471] on button "Continue" at bounding box center [308, 488] width 84 height 35
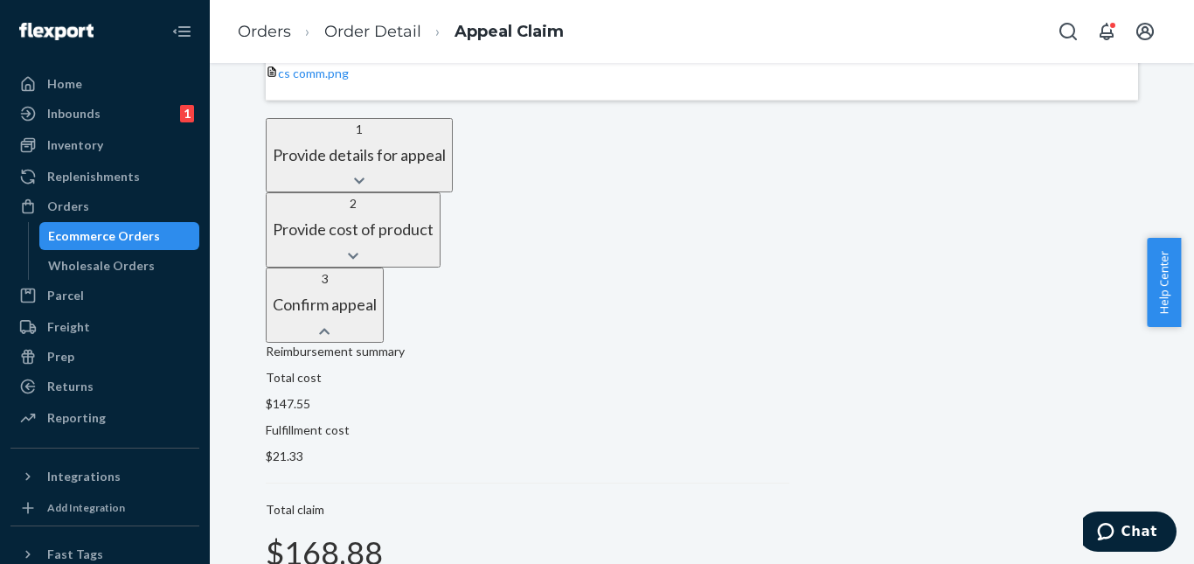
scroll to position [582, 0]
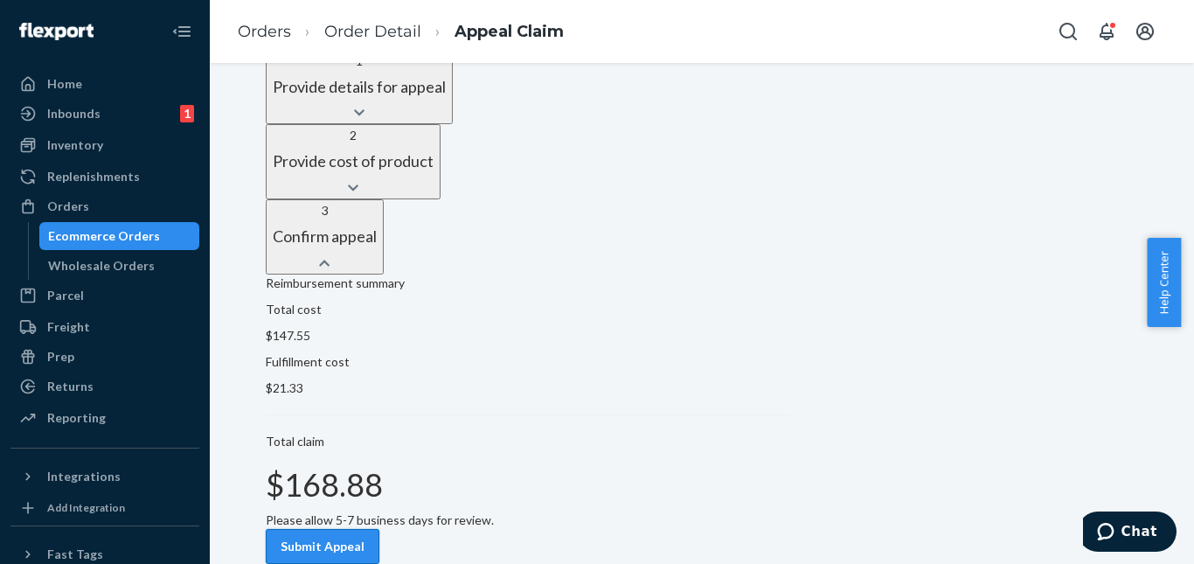
click at [379, 529] on button "Submit Appeal" at bounding box center [323, 546] width 114 height 35
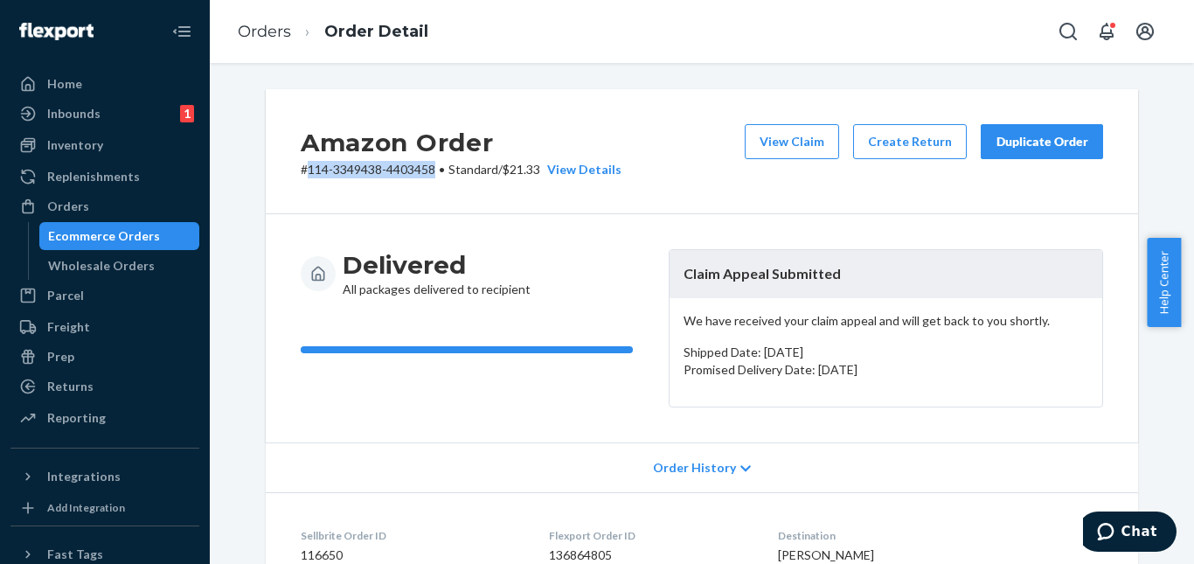
drag, startPoint x: 302, startPoint y: 167, endPoint x: 428, endPoint y: 165, distance: 125.8
click at [428, 165] on p "# 114-3349438-4403458 • Standard / $21.33 View Details" at bounding box center [461, 169] width 321 height 17
copy p "114-3349438-4403458"
click at [558, 116] on div "Amazon Order # 114-3349438-4403458 • Standard / $21.33 View Details View Claim …" at bounding box center [702, 151] width 872 height 125
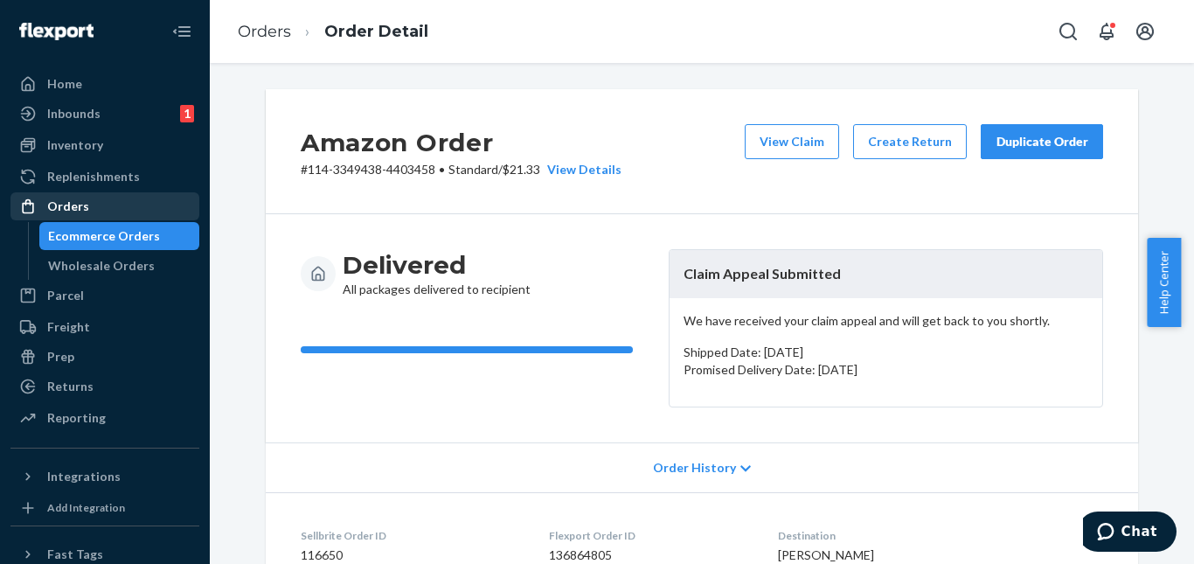
click at [108, 198] on div "Orders" at bounding box center [104, 206] width 185 height 24
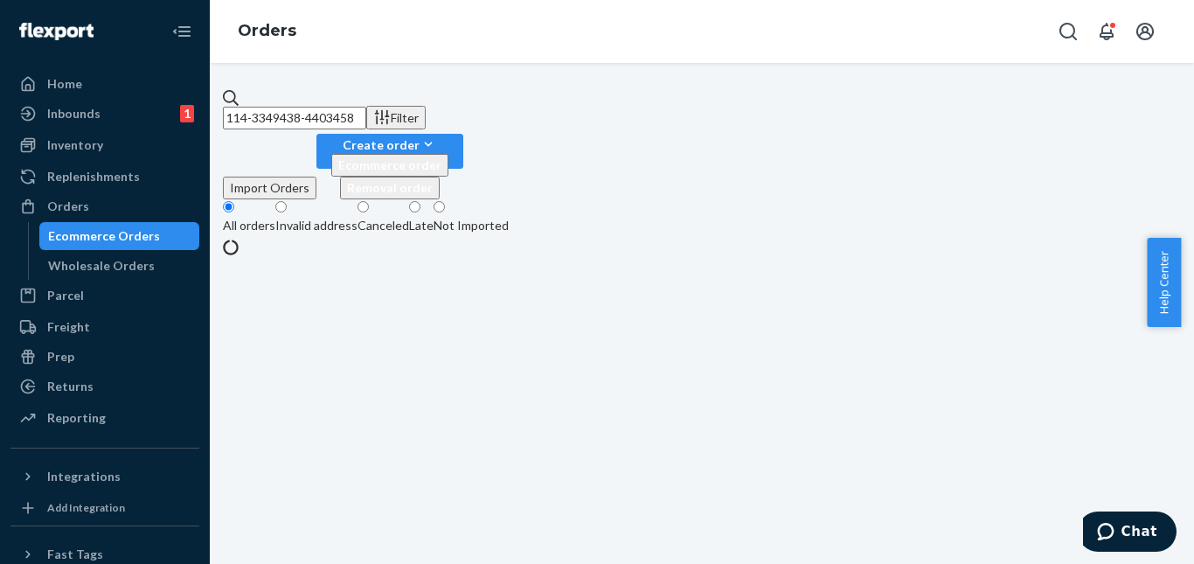
click at [366, 107] on input "114-3349438-4403458" at bounding box center [294, 118] width 143 height 23
paste input "[PERSON_NAME] [PERSON_NAME]"
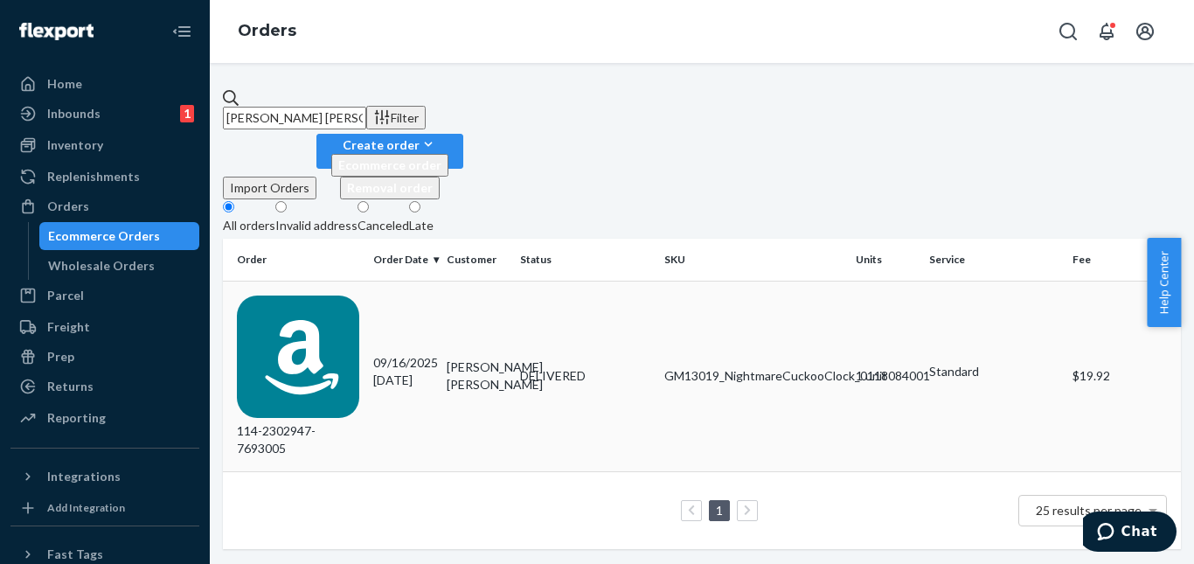
type input "[PERSON_NAME] [PERSON_NAME]"
click at [579, 302] on td "DELIVERED" at bounding box center [584, 376] width 143 height 191
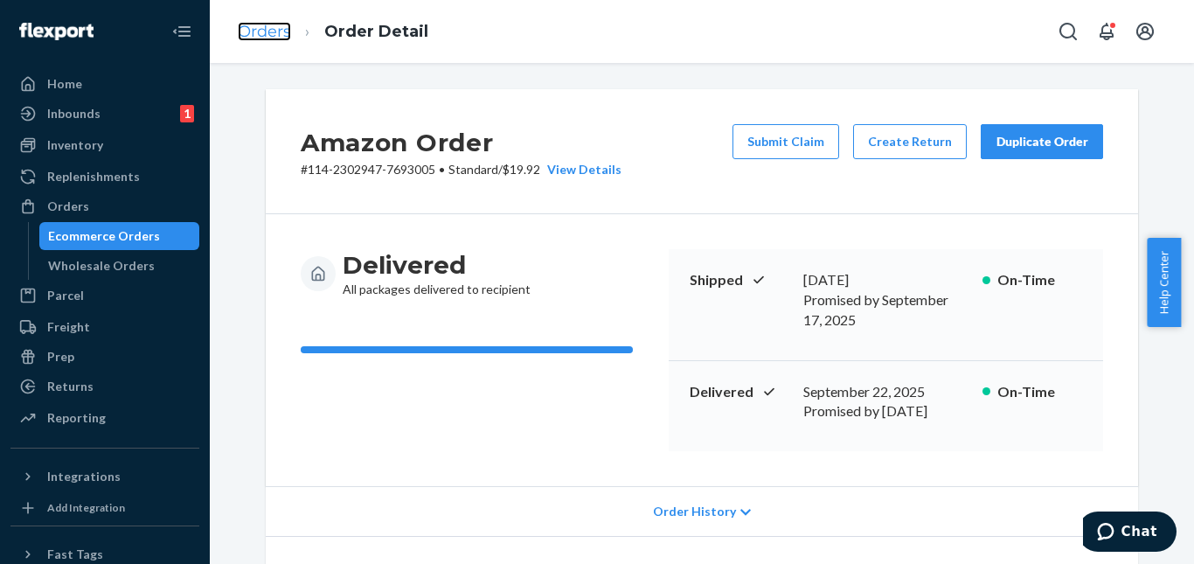
click at [247, 35] on link "Orders" at bounding box center [264, 31] width 53 height 19
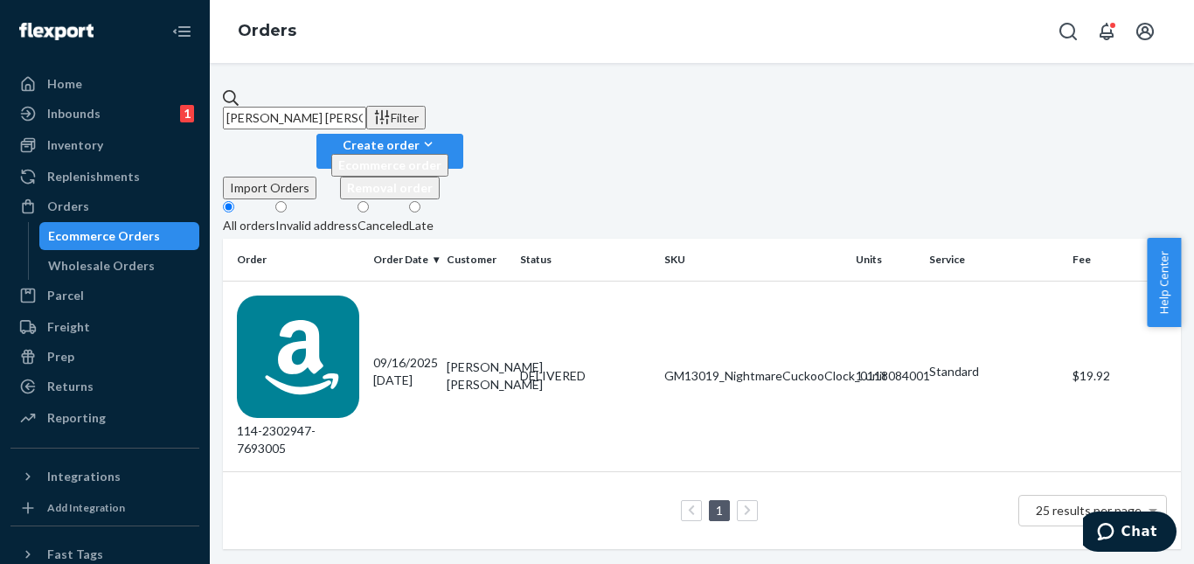
click at [366, 119] on input "[PERSON_NAME] [PERSON_NAME]" at bounding box center [294, 118] width 143 height 23
paste input "ate [PERSON_NAME]"
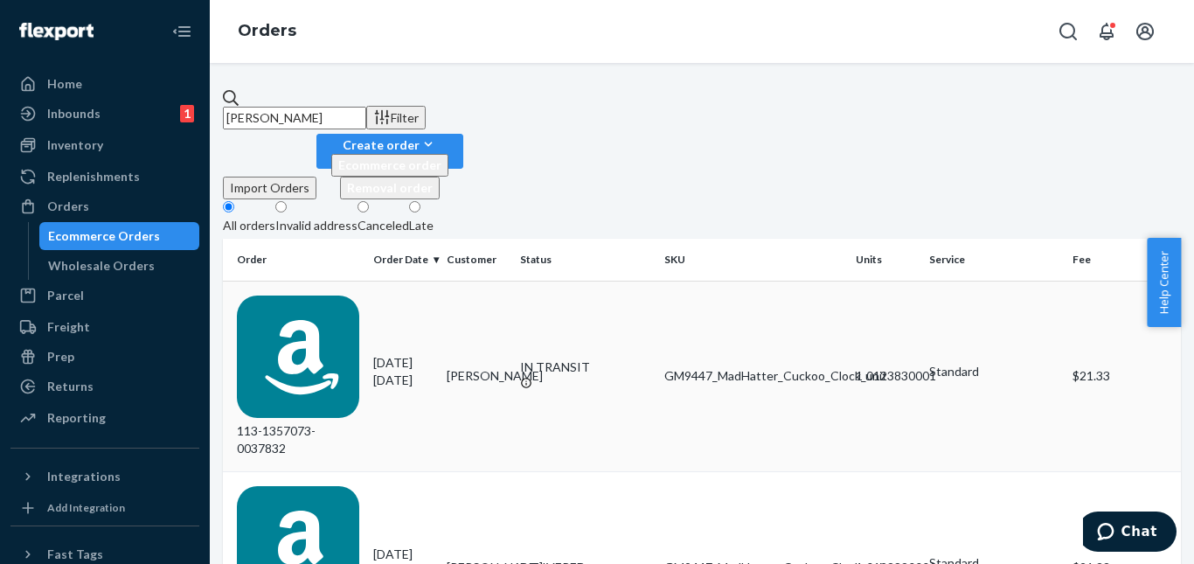
type input "[PERSON_NAME]"
click at [511, 281] on td "[PERSON_NAME]" at bounding box center [476, 376] width 73 height 191
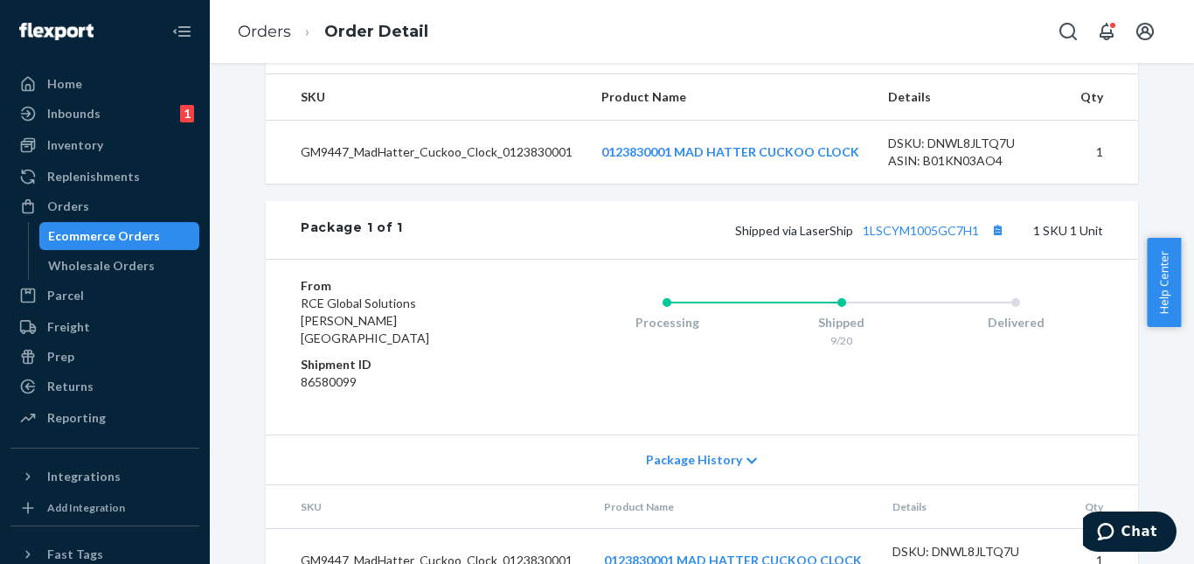
scroll to position [694, 0]
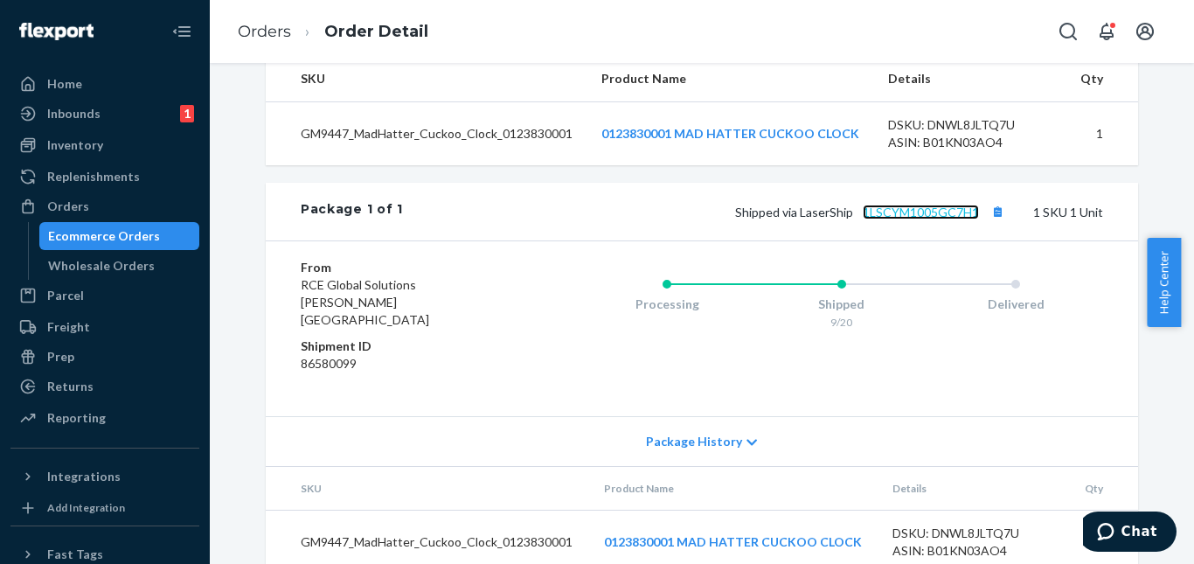
click at [891, 204] on link "1LSCYM1005GC7H1" at bounding box center [920, 211] width 116 height 15
click at [486, 358] on div "From RCE Global Solutions [PERSON_NAME][GEOGRAPHIC_DATA] Shipment ID 86580099 P…" at bounding box center [702, 329] width 802 height 140
click at [1112, 26] on div "Open notifications" at bounding box center [1112, 25] width 9 height 9
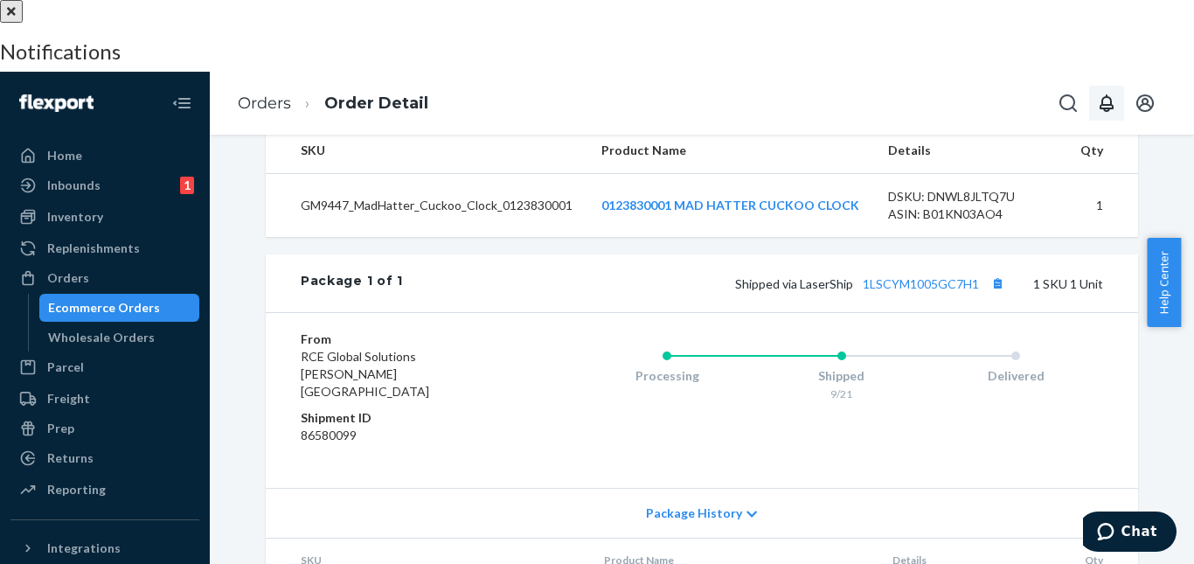
click at [622, 0] on div at bounding box center [597, 0] width 1194 height 0
